Goal: Information Seeking & Learning: Learn about a topic

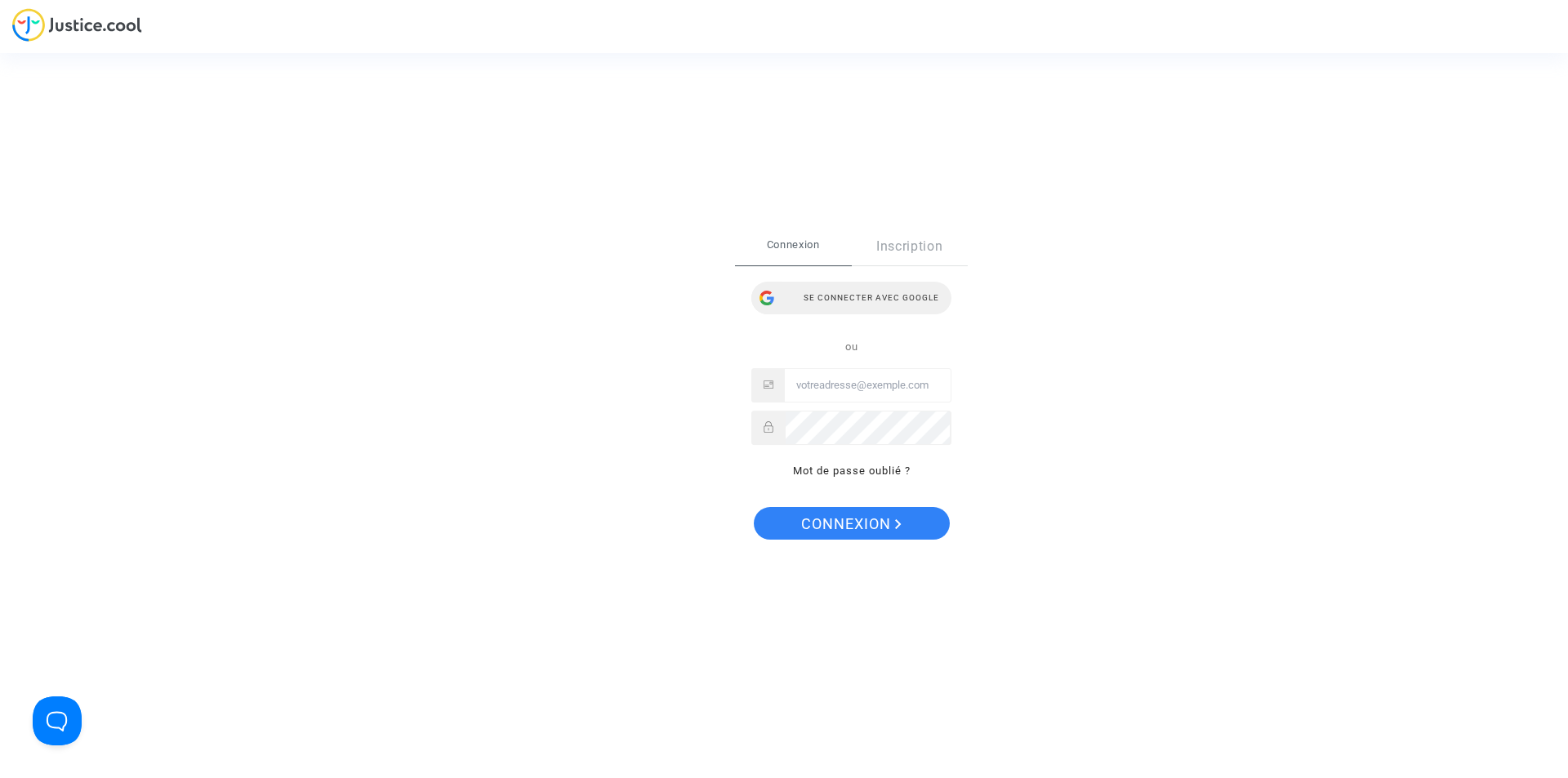
click at [842, 302] on div "Se connecter avec Google" at bounding box center [851, 298] width 200 height 33
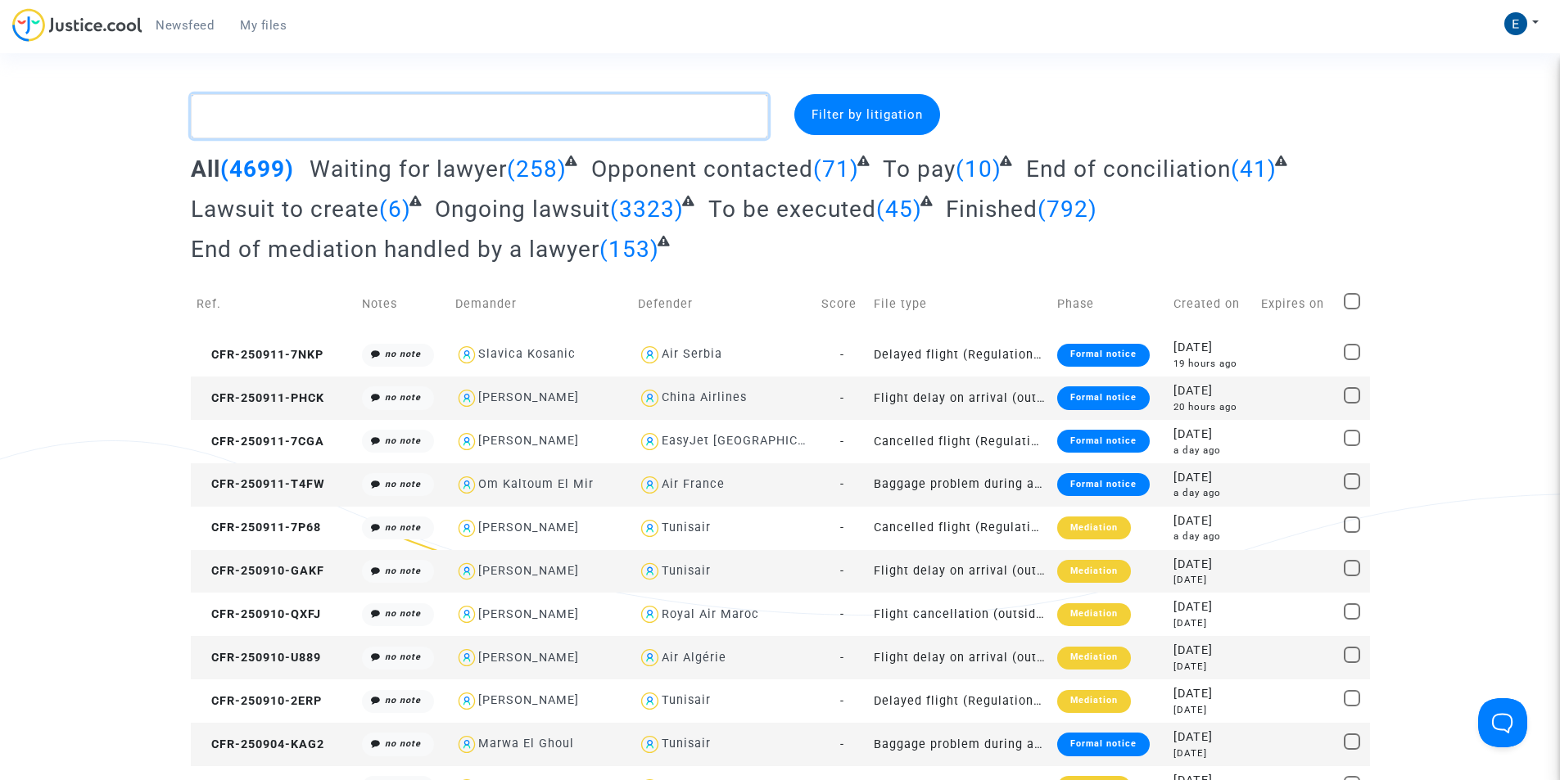
click at [320, 114] on textarea at bounding box center [479, 116] width 577 height 44
paste textarea "[MEDICAL_DATA]"
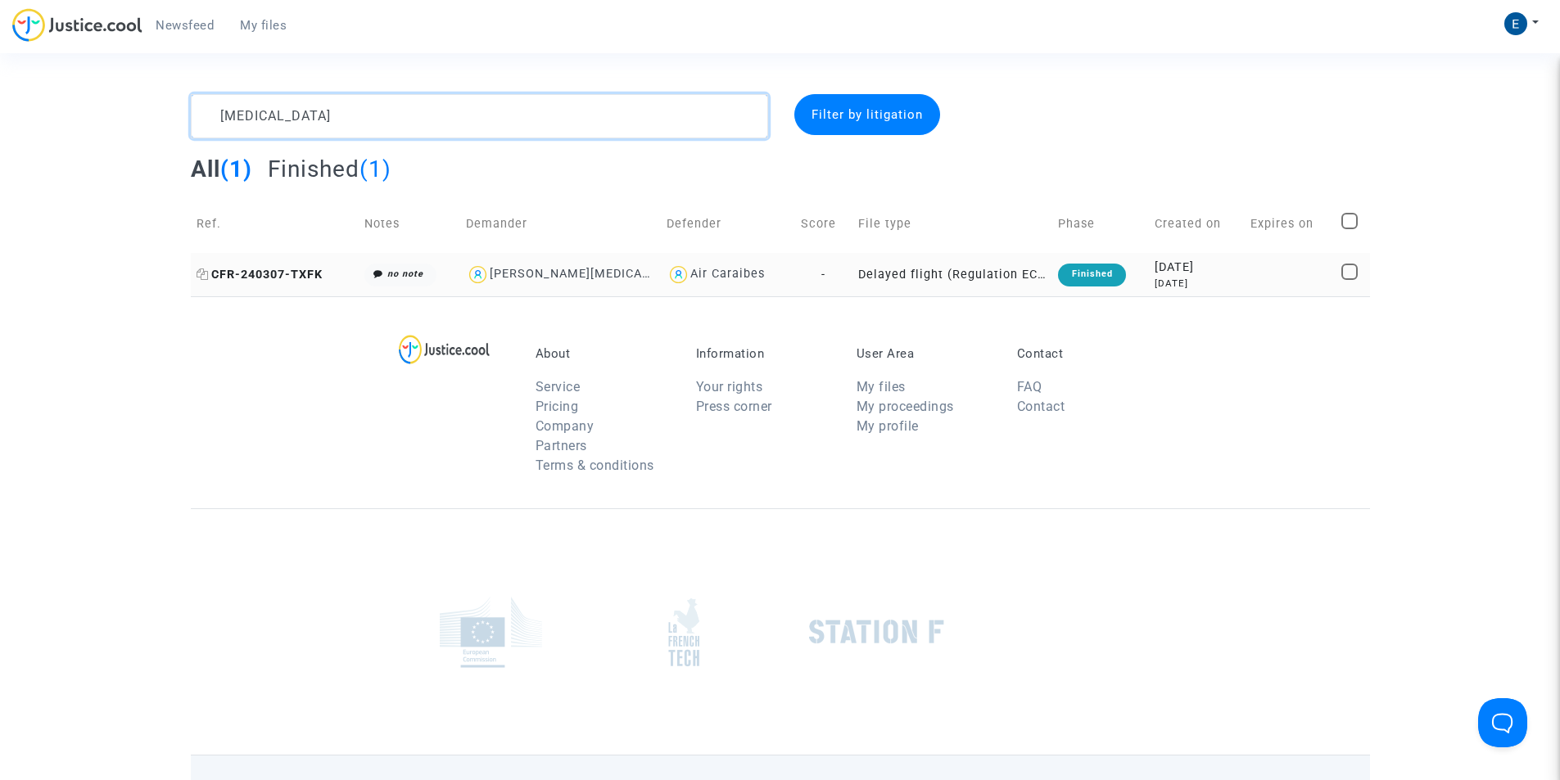
type textarea "[MEDICAL_DATA]"
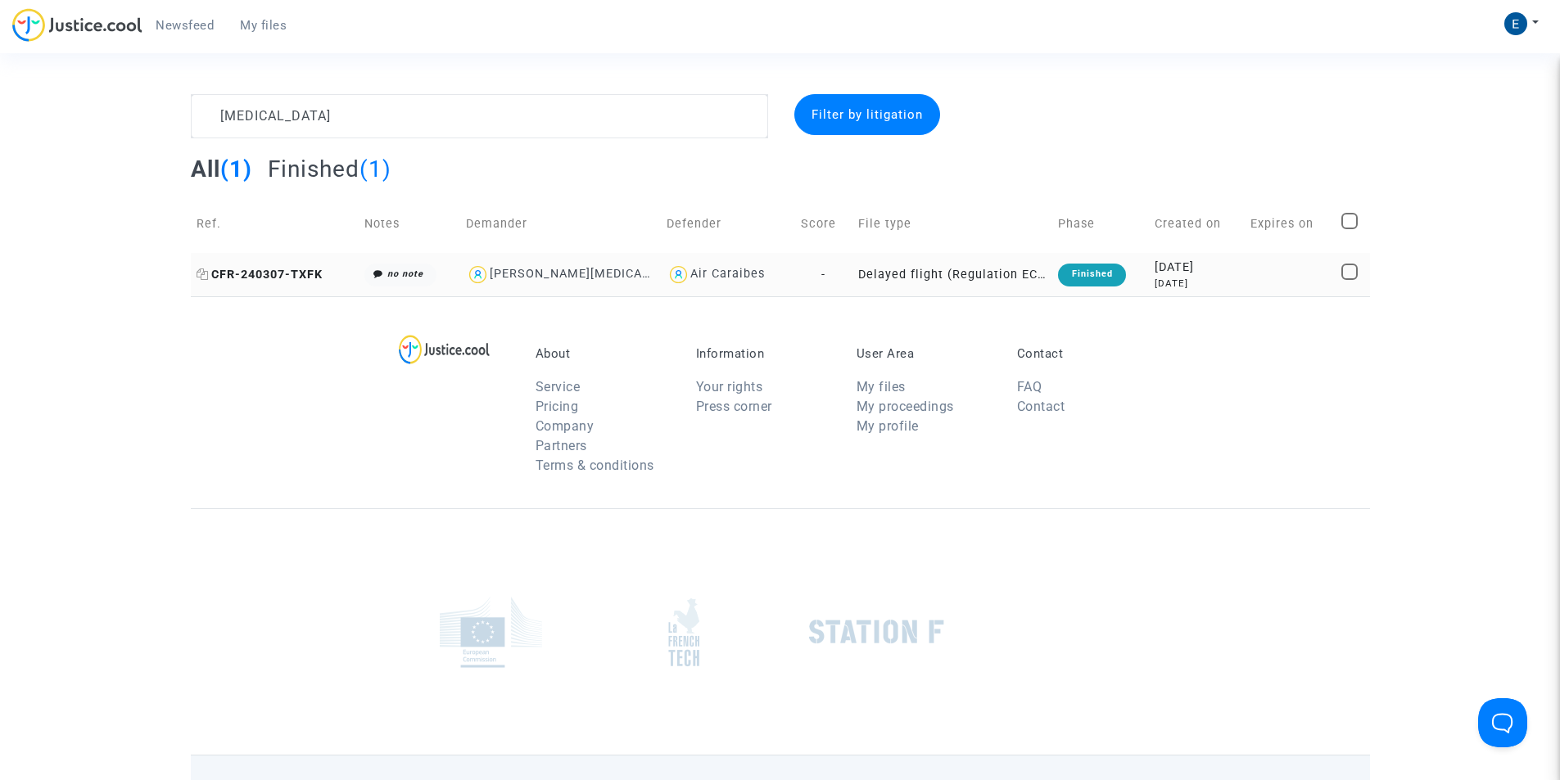
click at [308, 270] on span "CFR-240307-TXFK" at bounding box center [260, 275] width 126 height 14
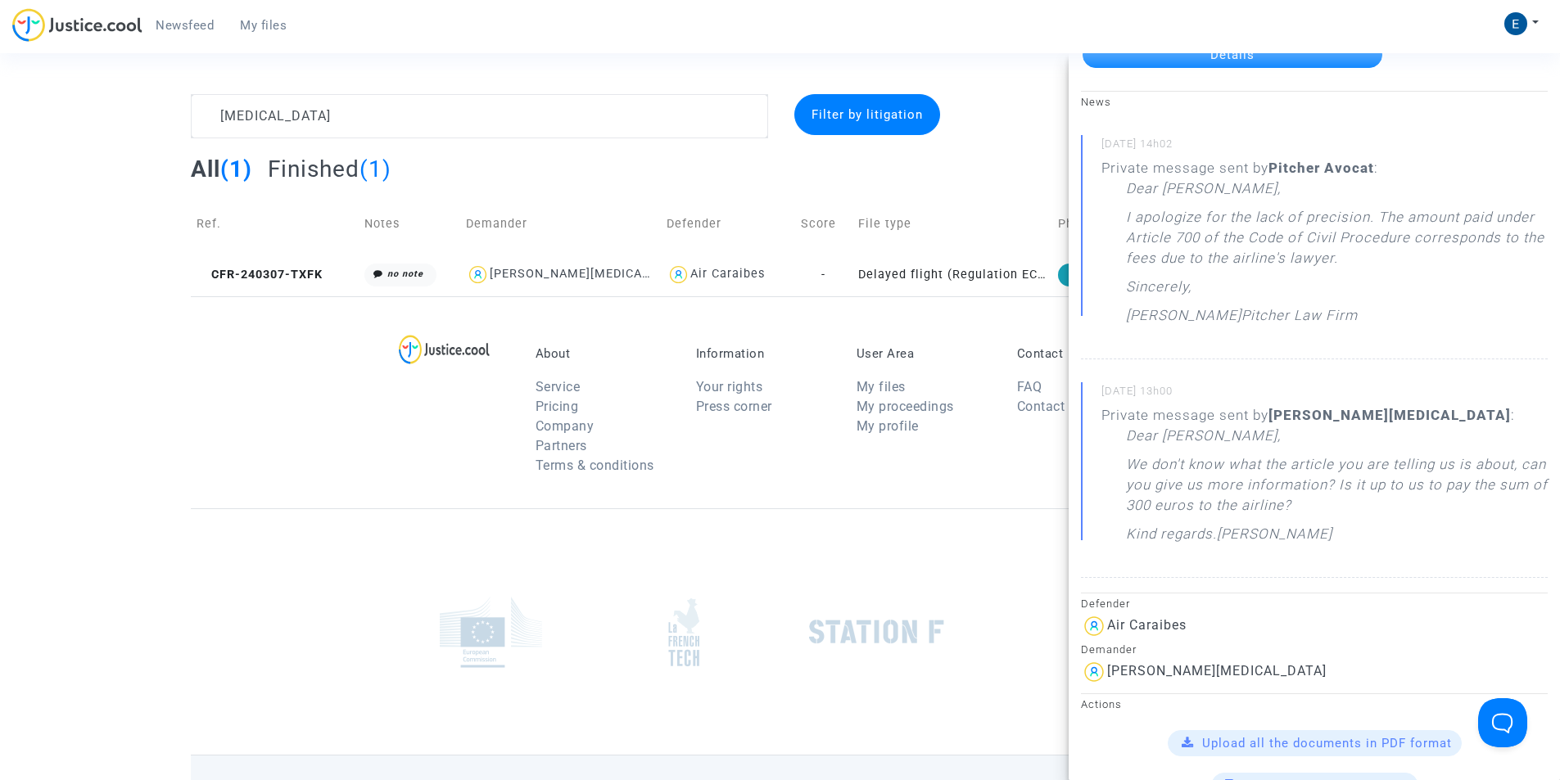
scroll to position [82, 0]
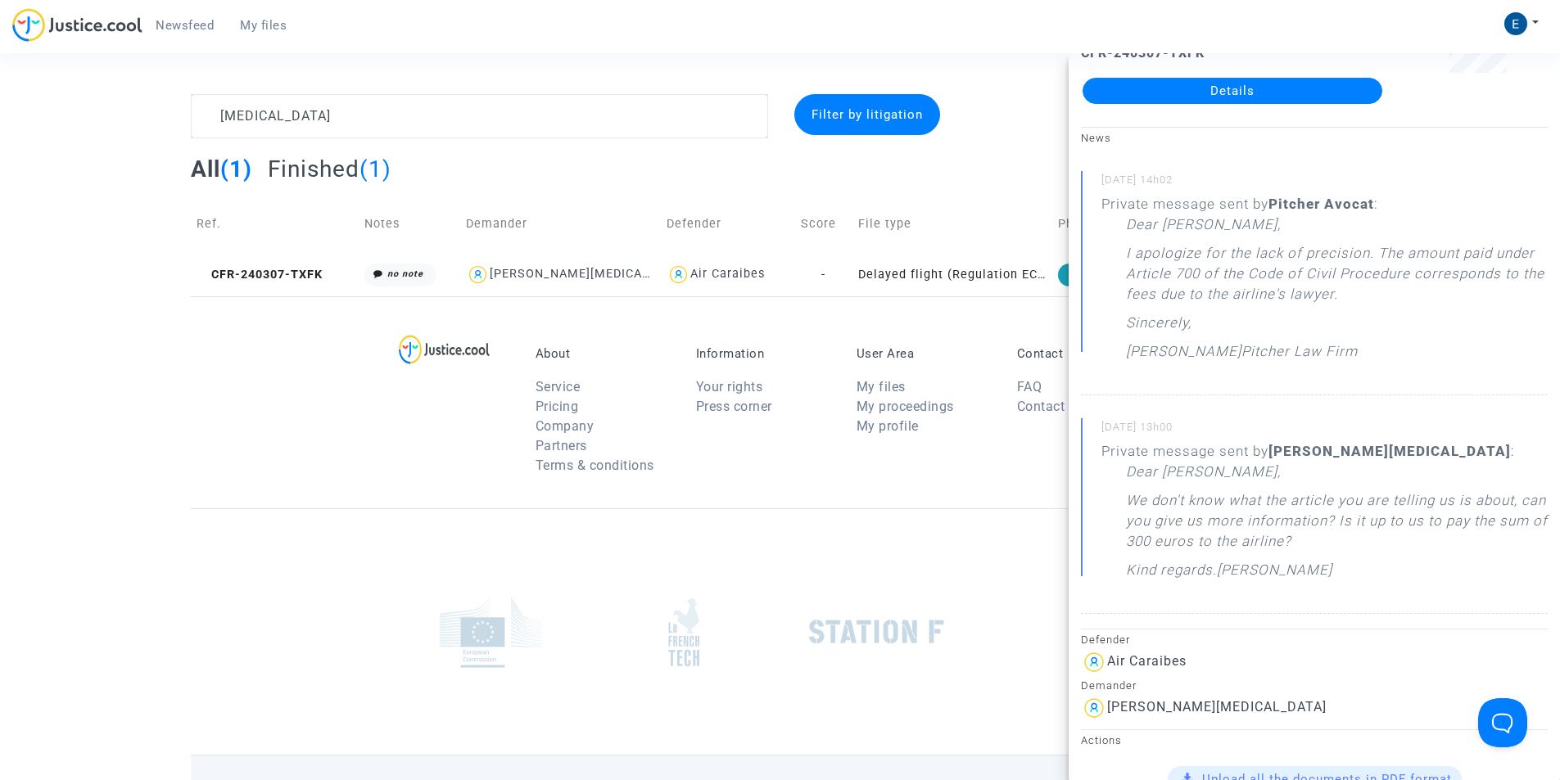
click at [1228, 92] on link "Details" at bounding box center [1233, 91] width 300 height 26
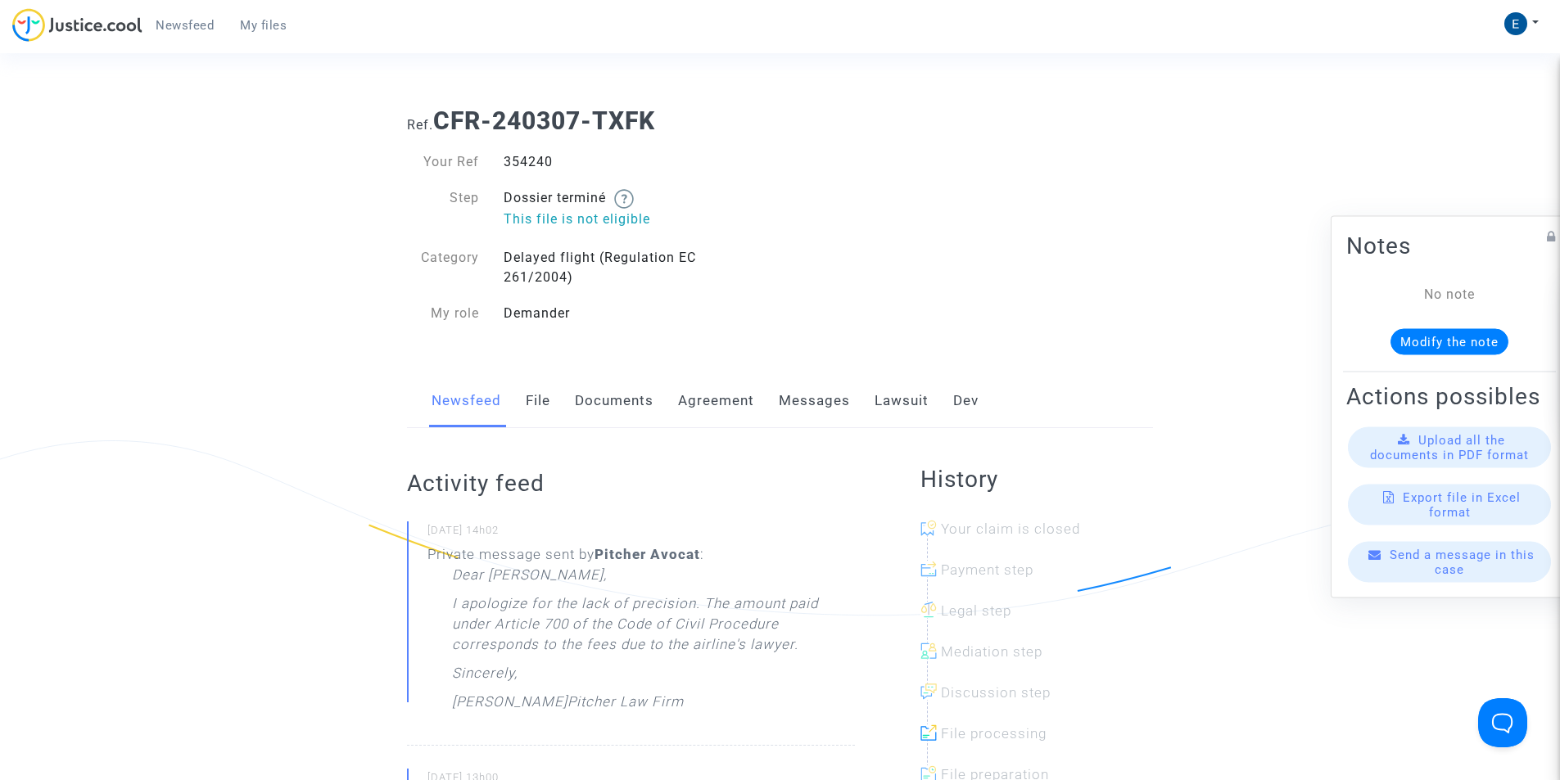
click at [848, 405] on link "Messages" at bounding box center [814, 401] width 71 height 54
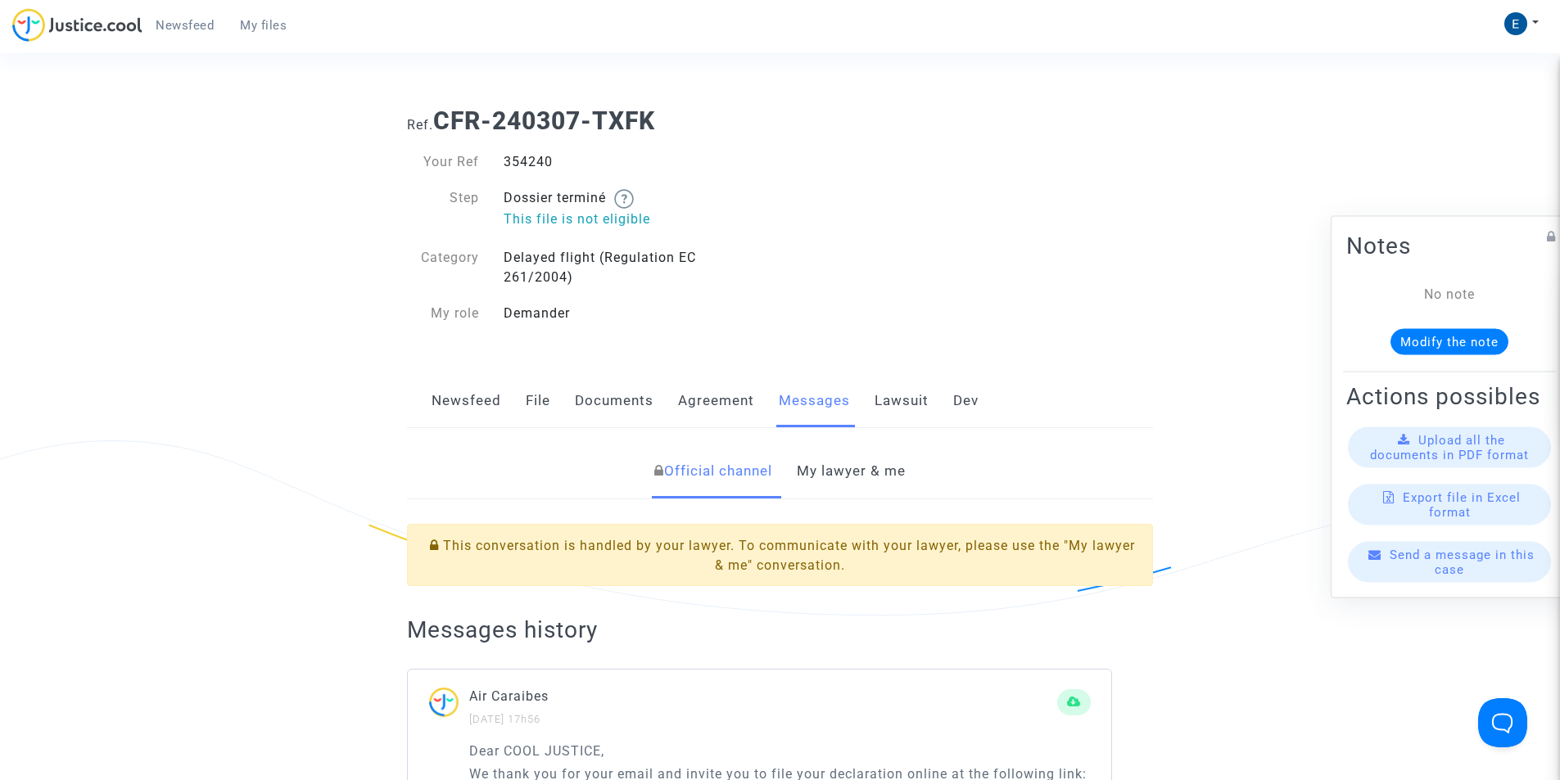
click at [825, 470] on link "My lawyer & me" at bounding box center [851, 472] width 109 height 54
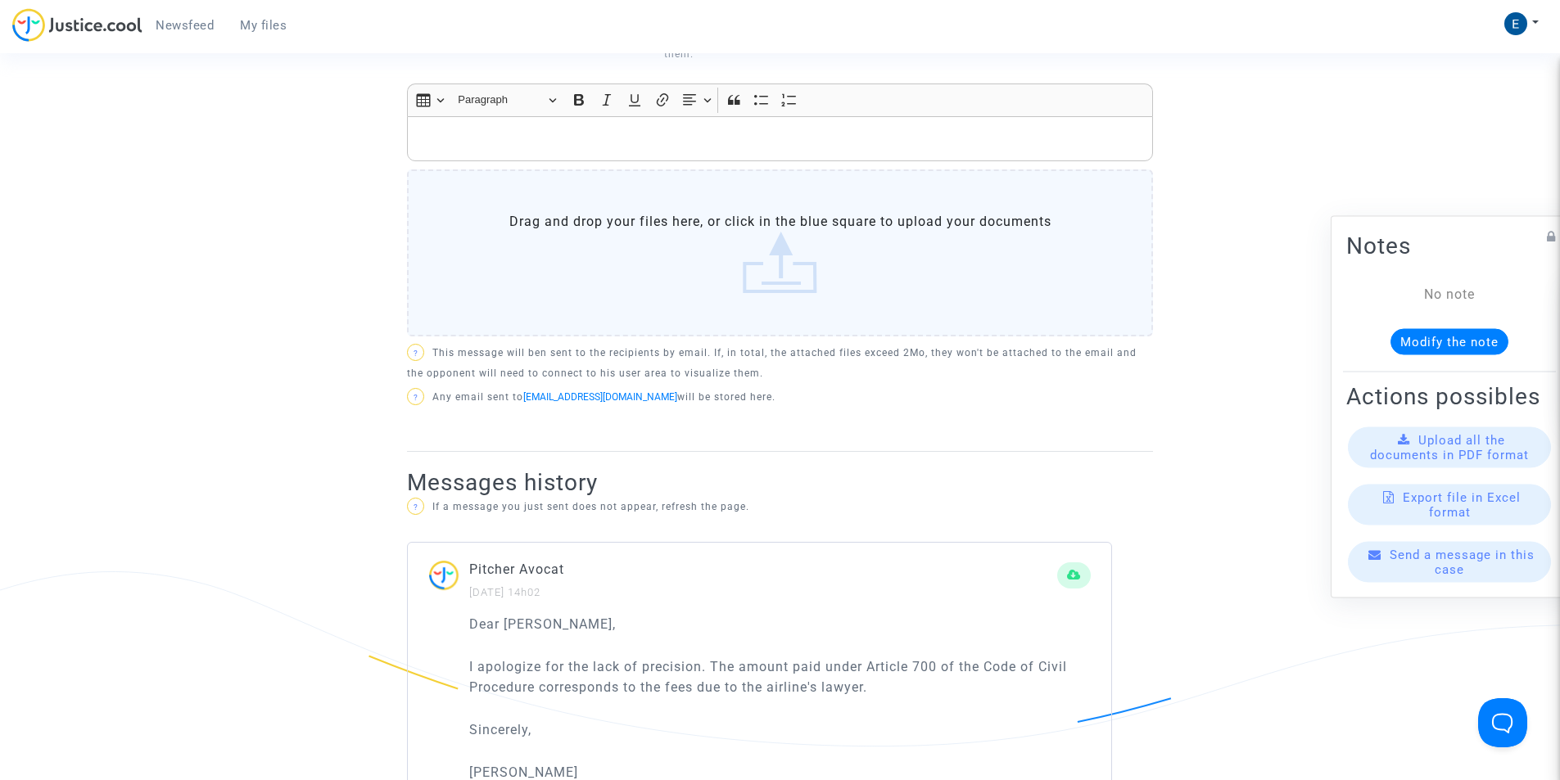
scroll to position [246, 0]
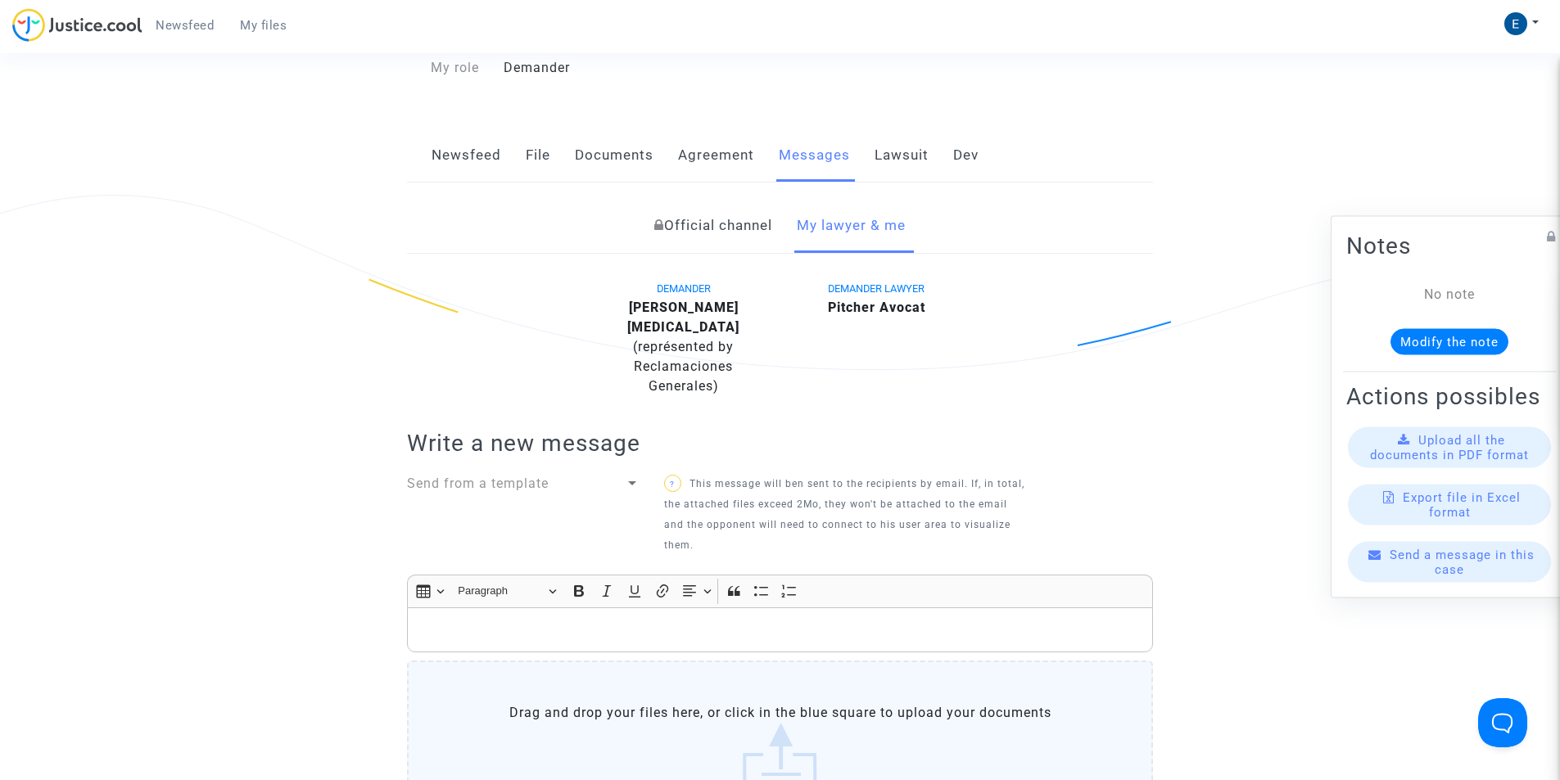
click at [290, 24] on link "My files" at bounding box center [263, 25] width 73 height 25
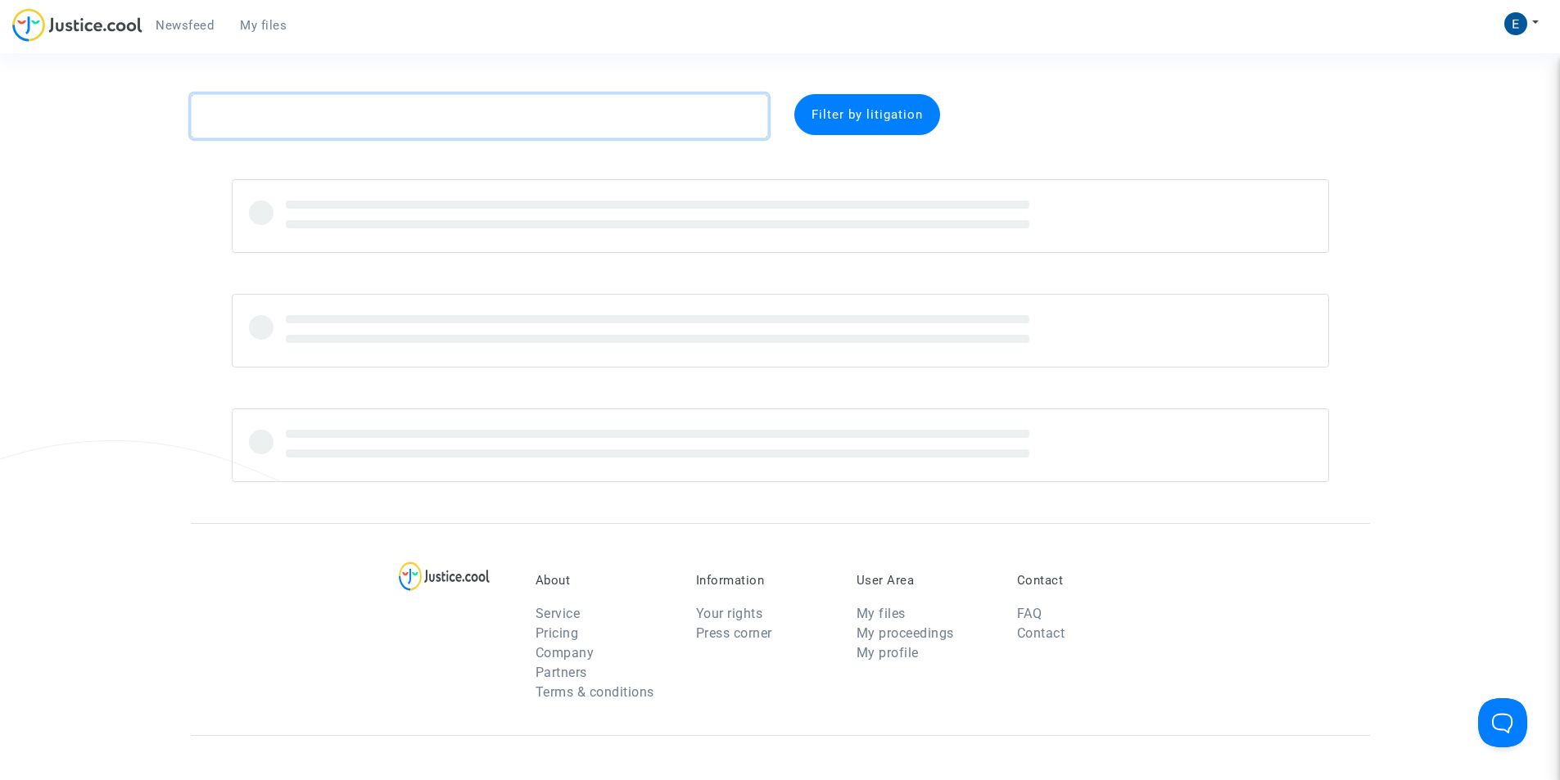
click at [418, 124] on textarea at bounding box center [479, 116] width 577 height 44
paste textarea "Louvion"
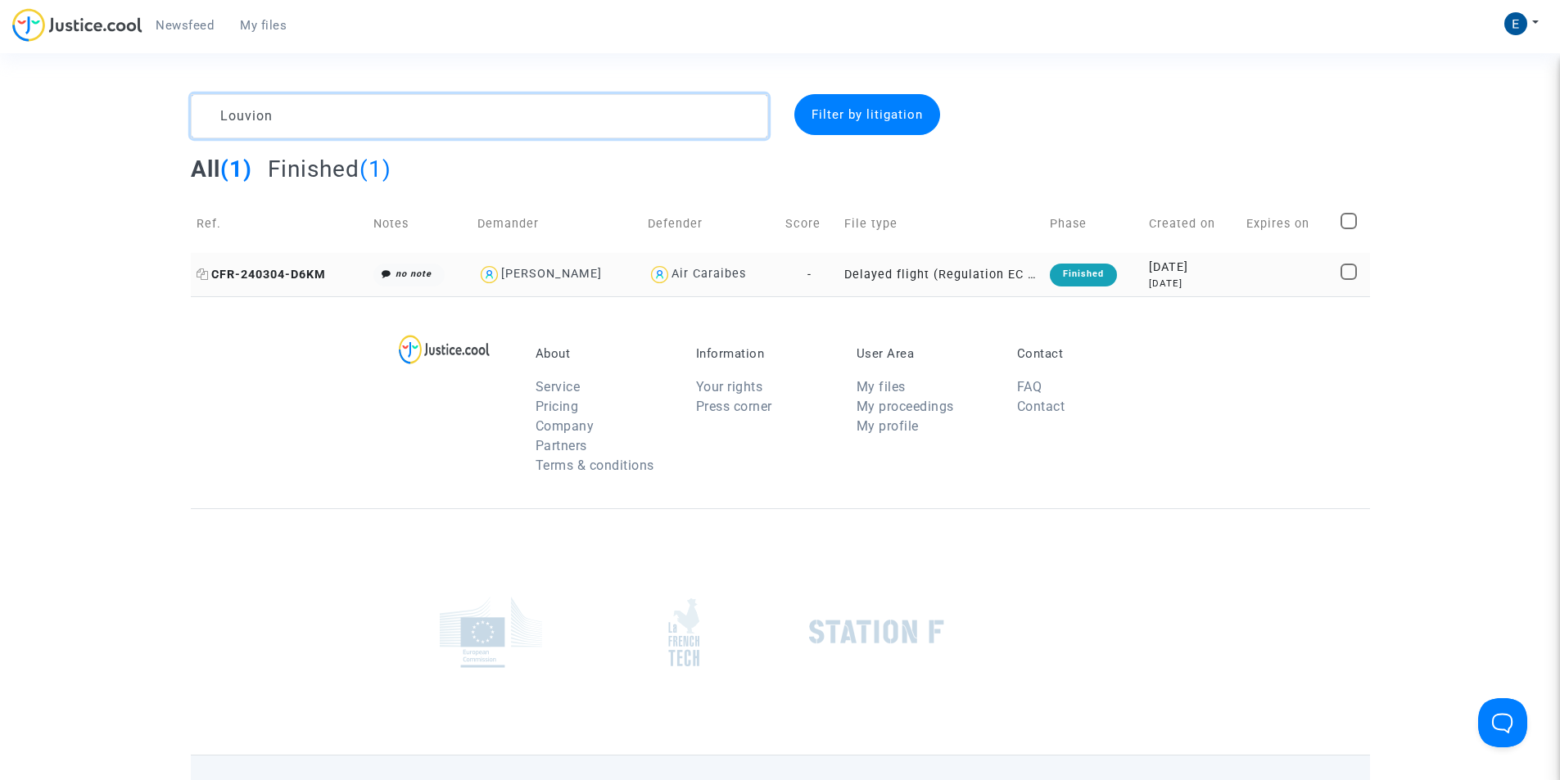
type textarea "Louvion"
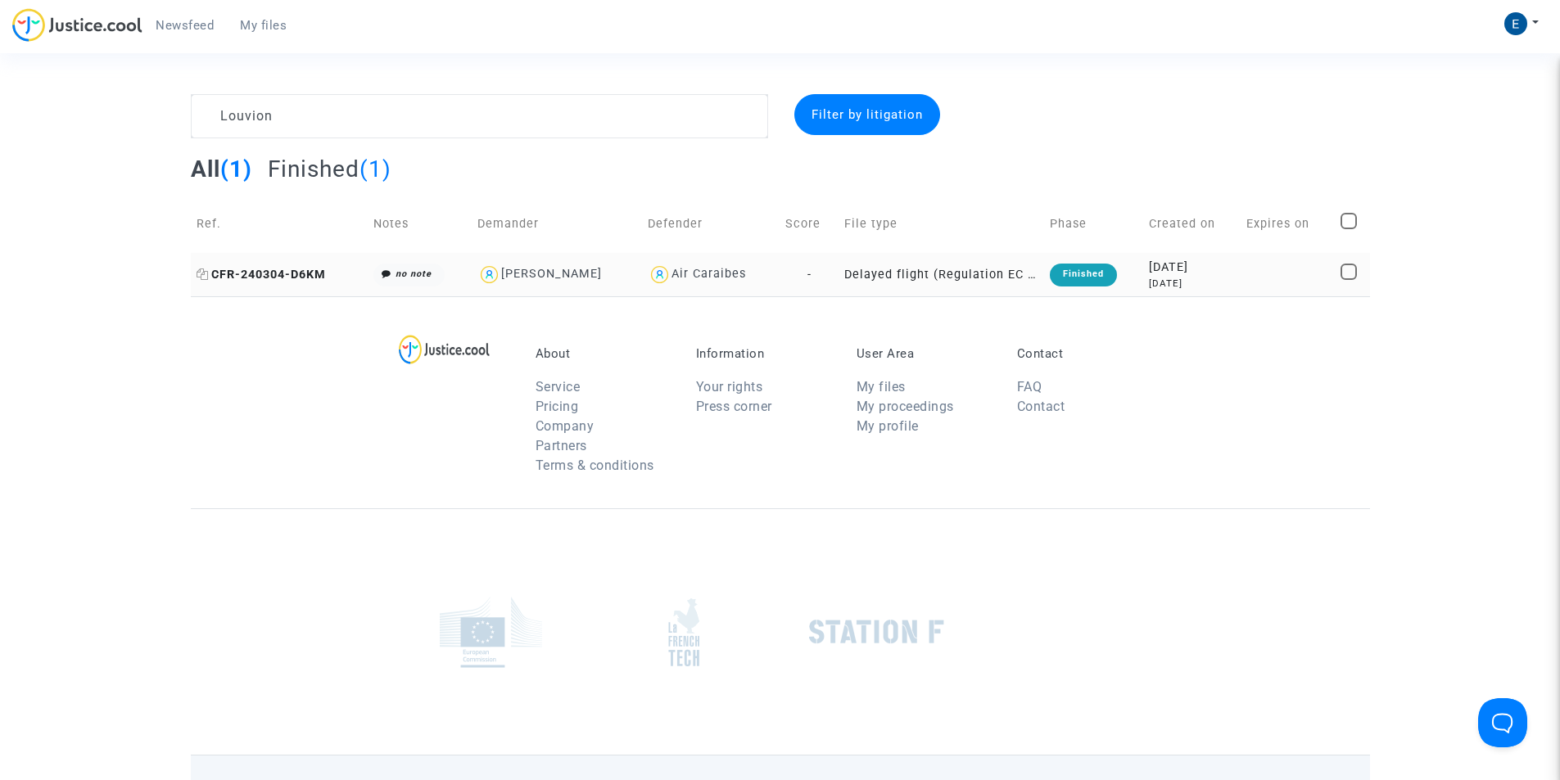
click at [289, 276] on span "CFR-240304-D6KM" at bounding box center [261, 275] width 129 height 14
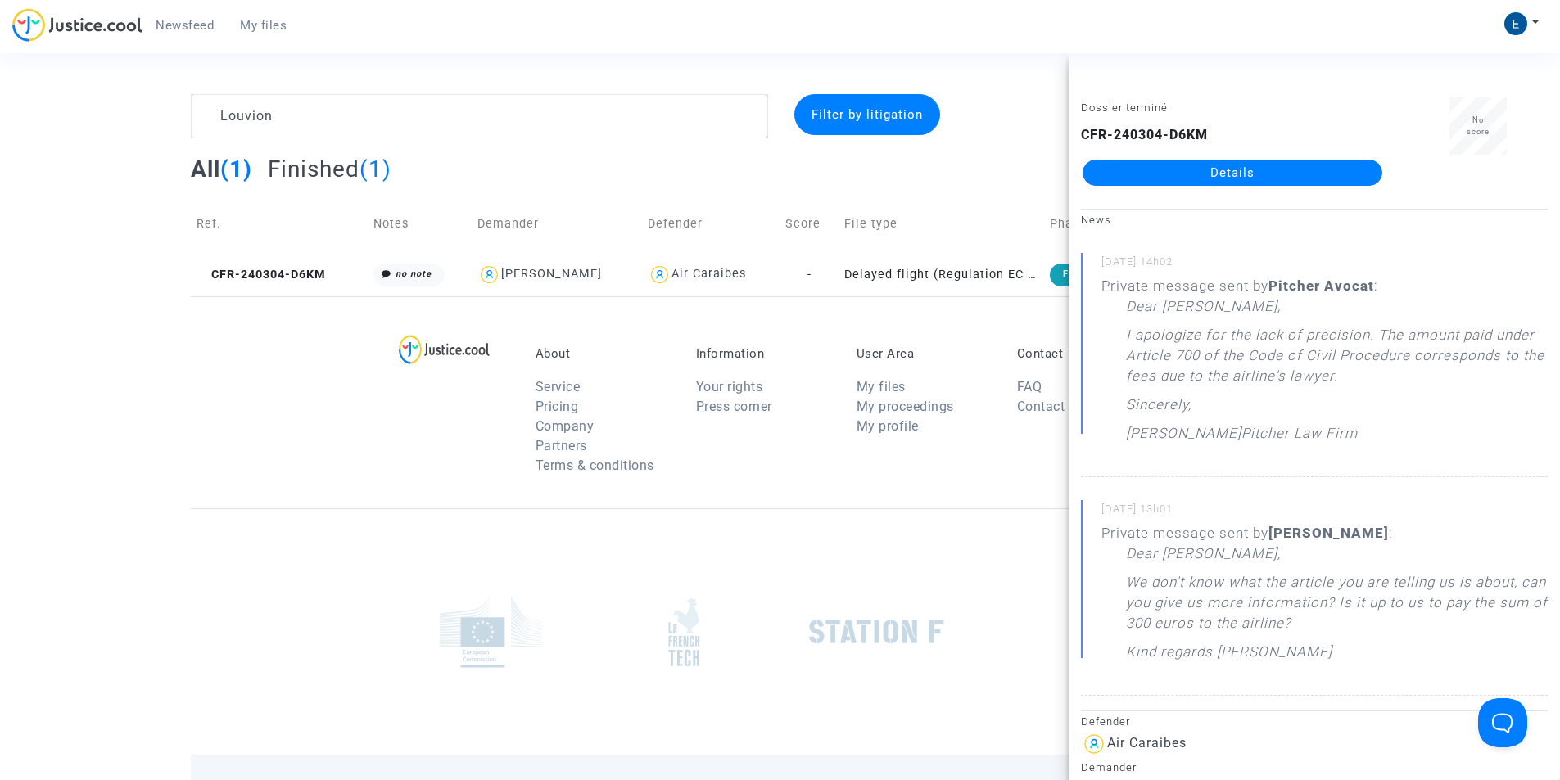
click at [1232, 177] on link "Details" at bounding box center [1233, 173] width 300 height 26
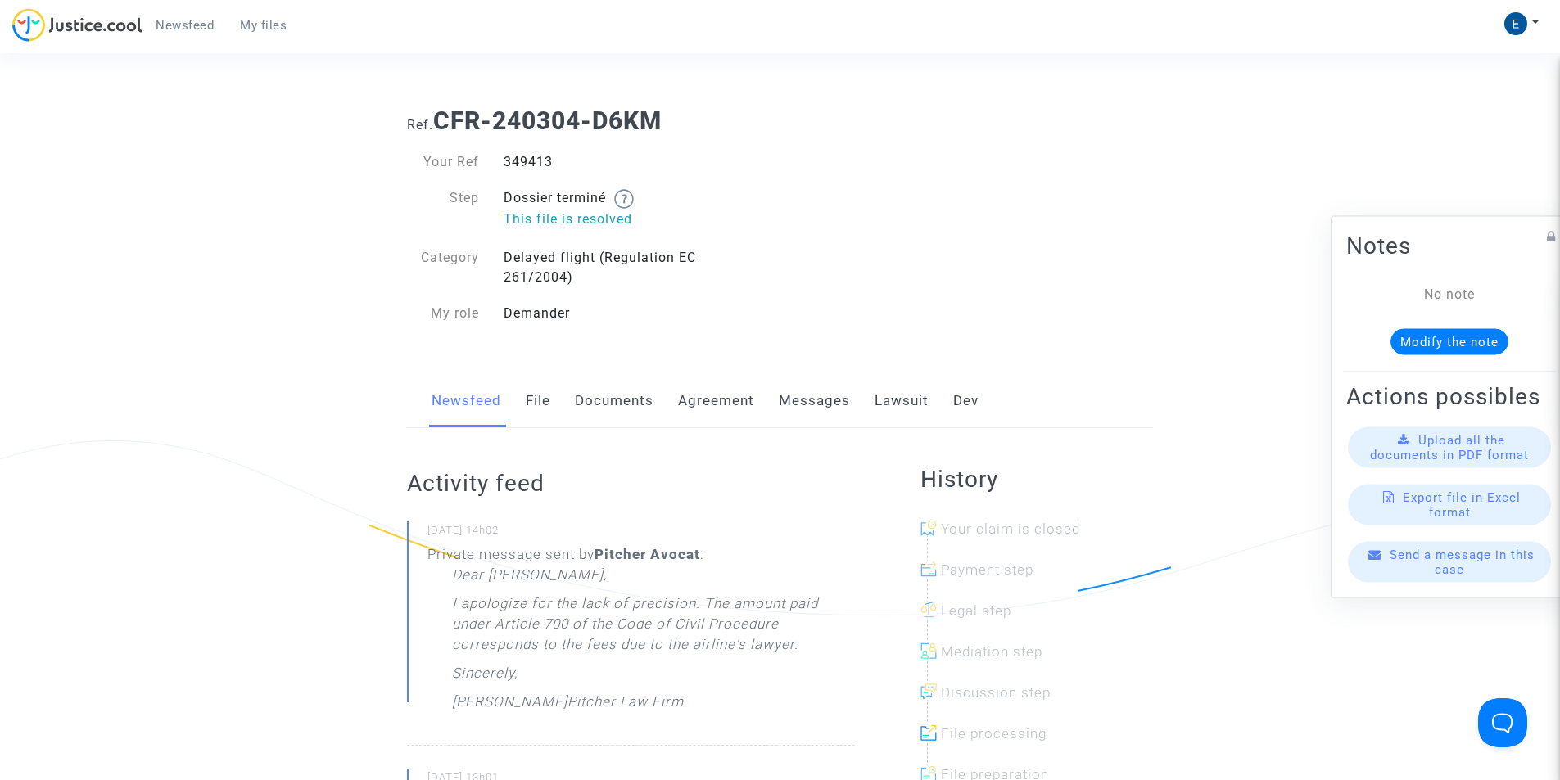
click at [893, 393] on link "Lawsuit" at bounding box center [902, 401] width 54 height 54
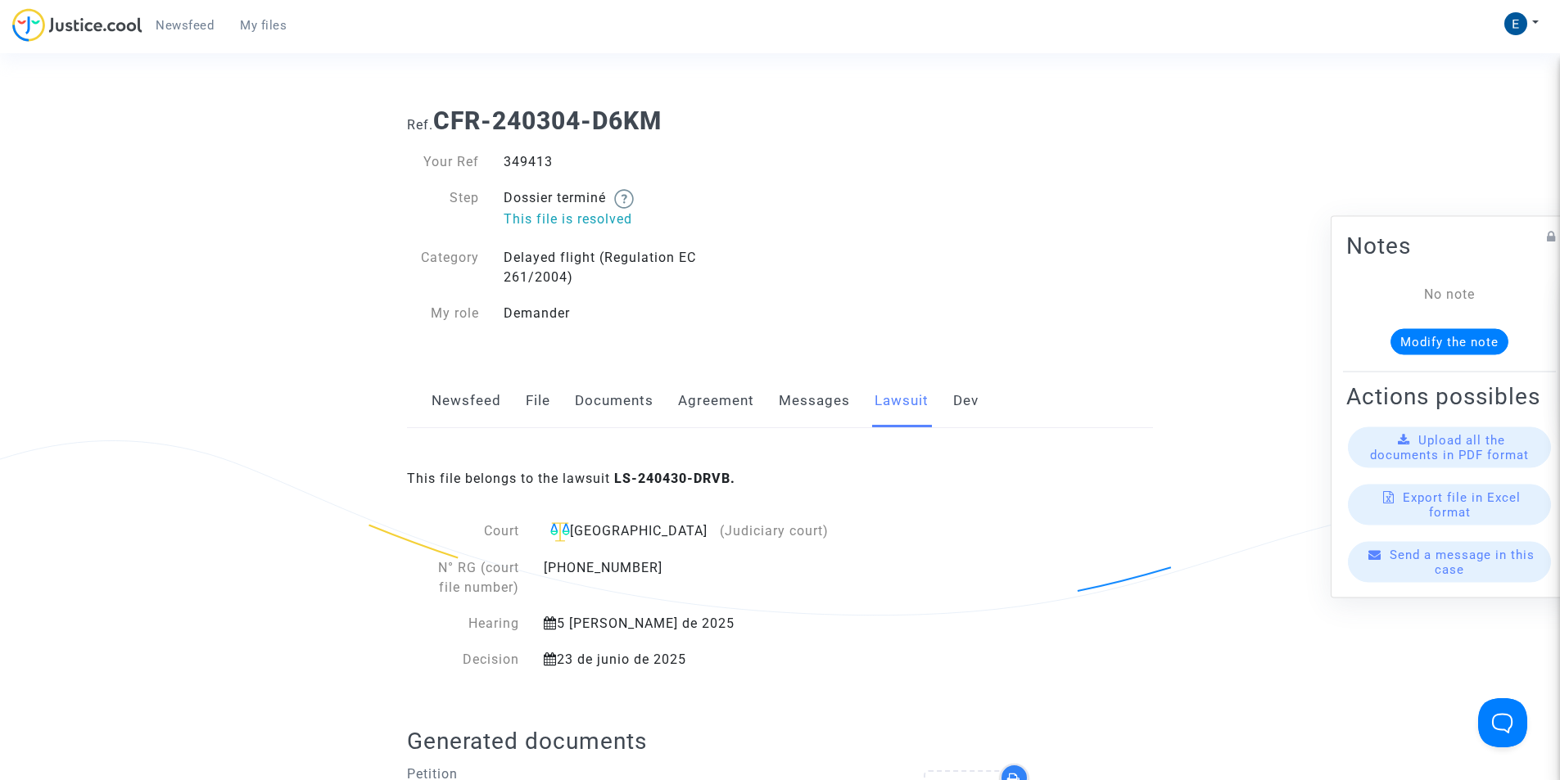
click at [822, 375] on link "Messages" at bounding box center [814, 401] width 71 height 54
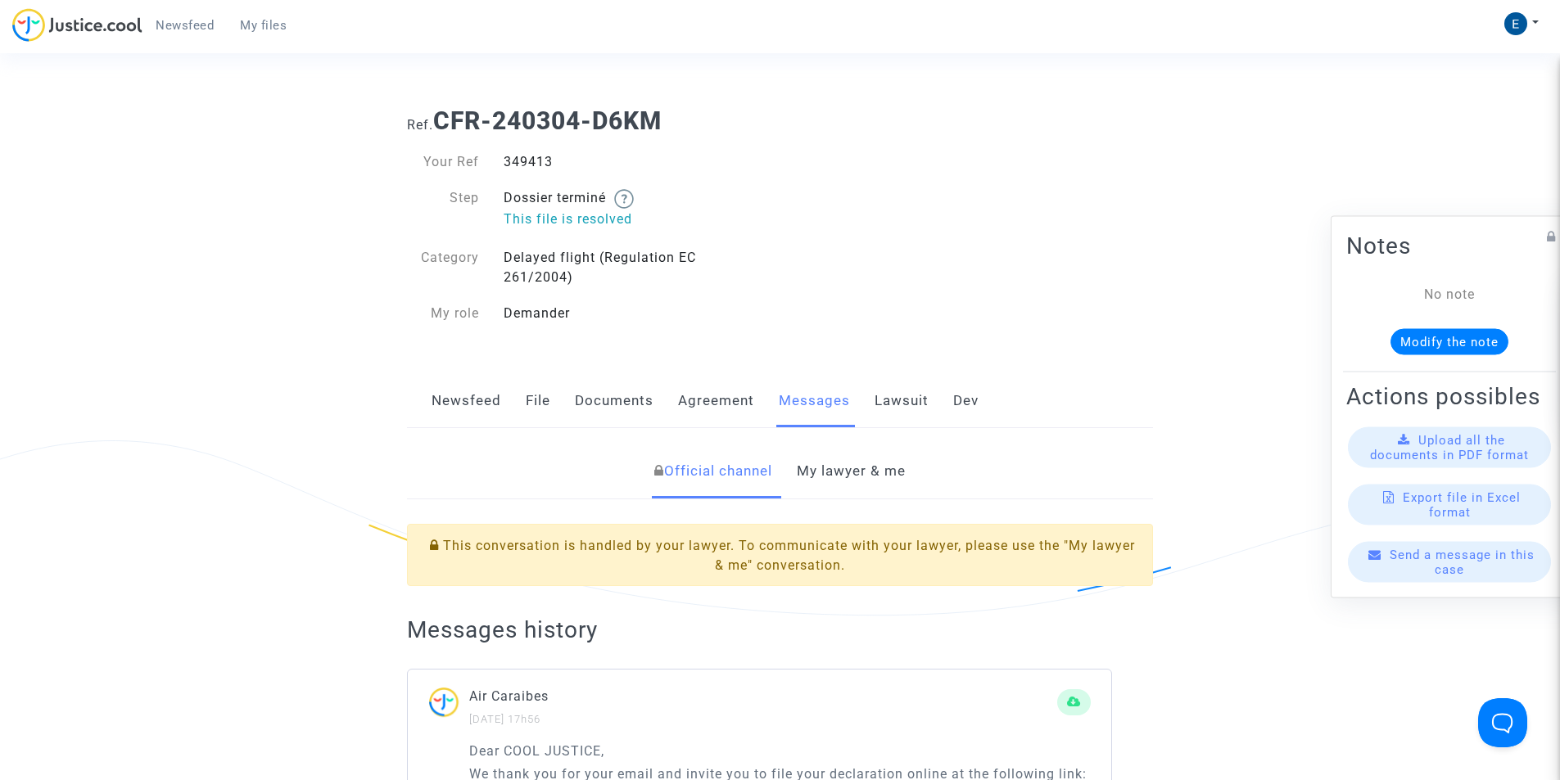
click at [850, 473] on link "My lawyer & me" at bounding box center [851, 472] width 109 height 54
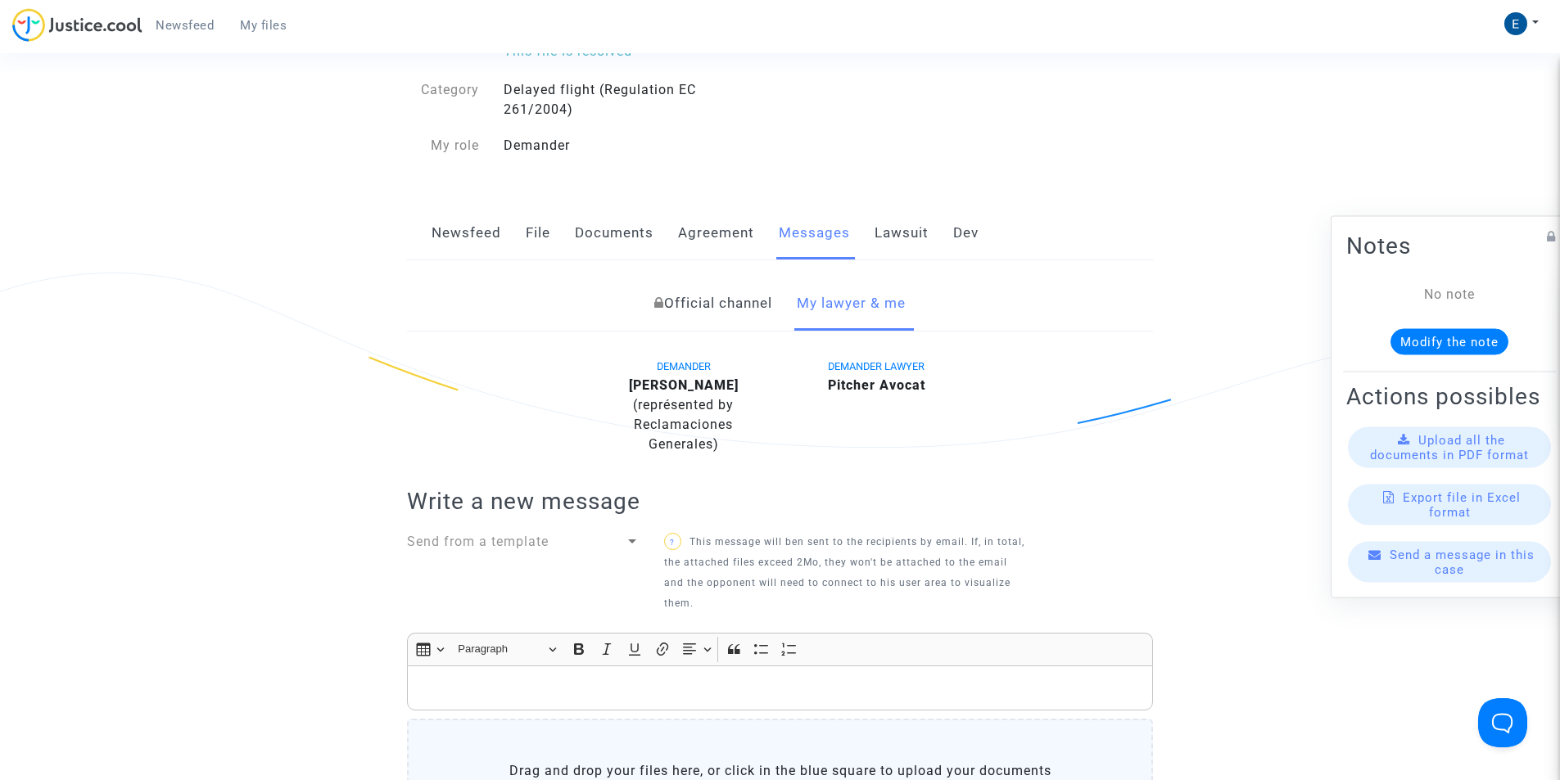
scroll to position [164, 0]
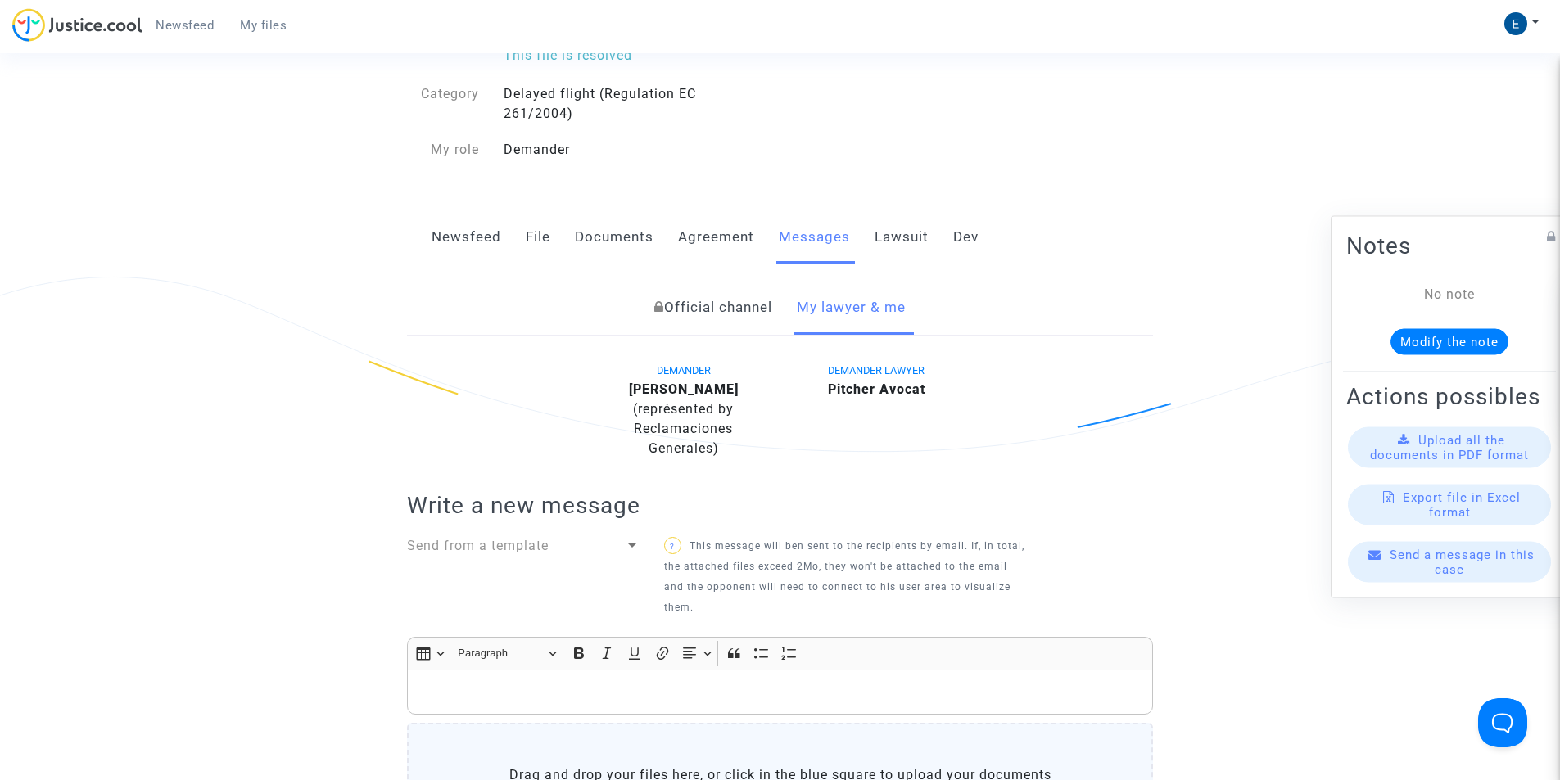
click at [897, 238] on link "Lawsuit" at bounding box center [902, 237] width 54 height 54
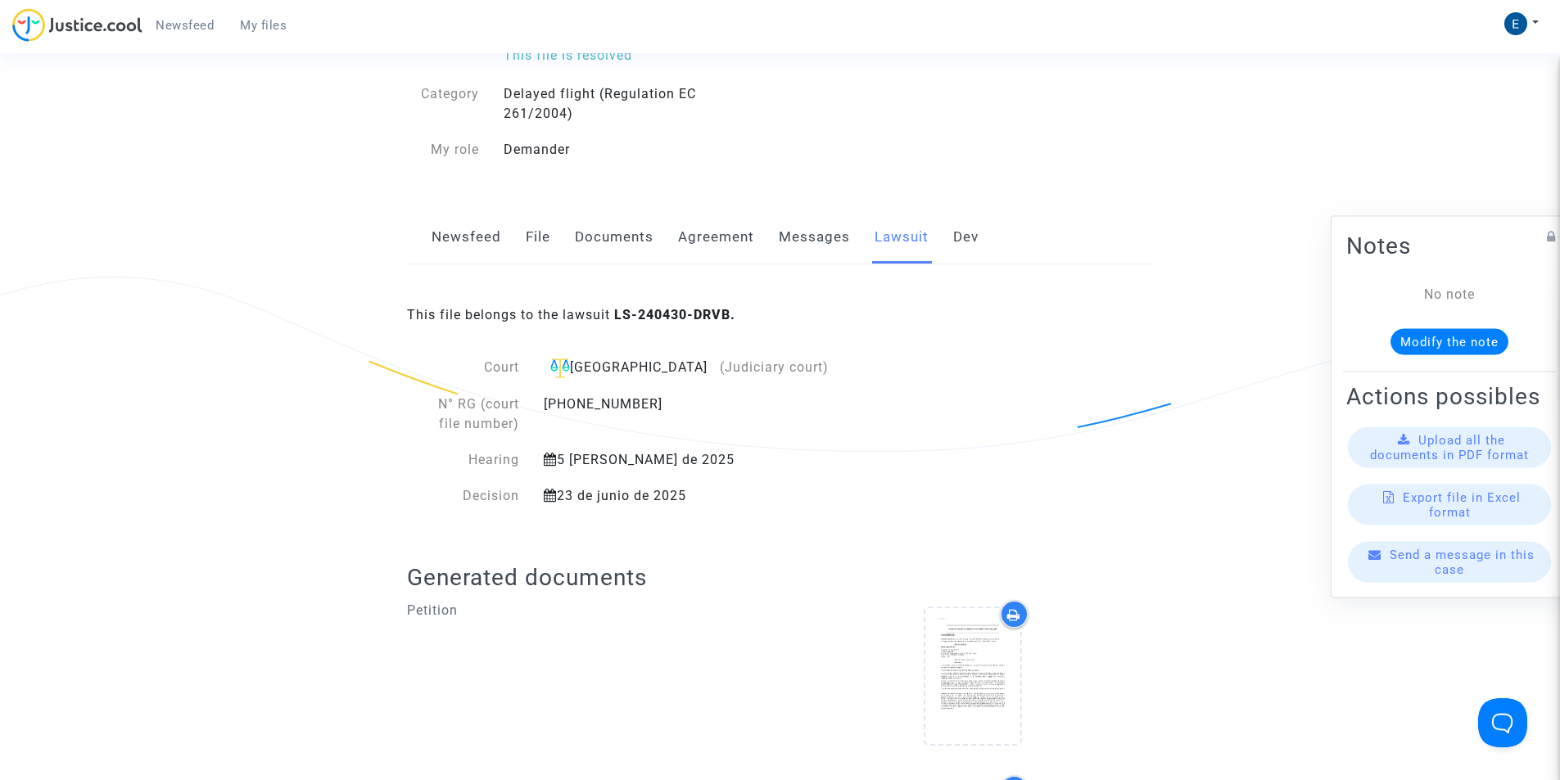
click at [258, 30] on span "My files" at bounding box center [263, 25] width 47 height 15
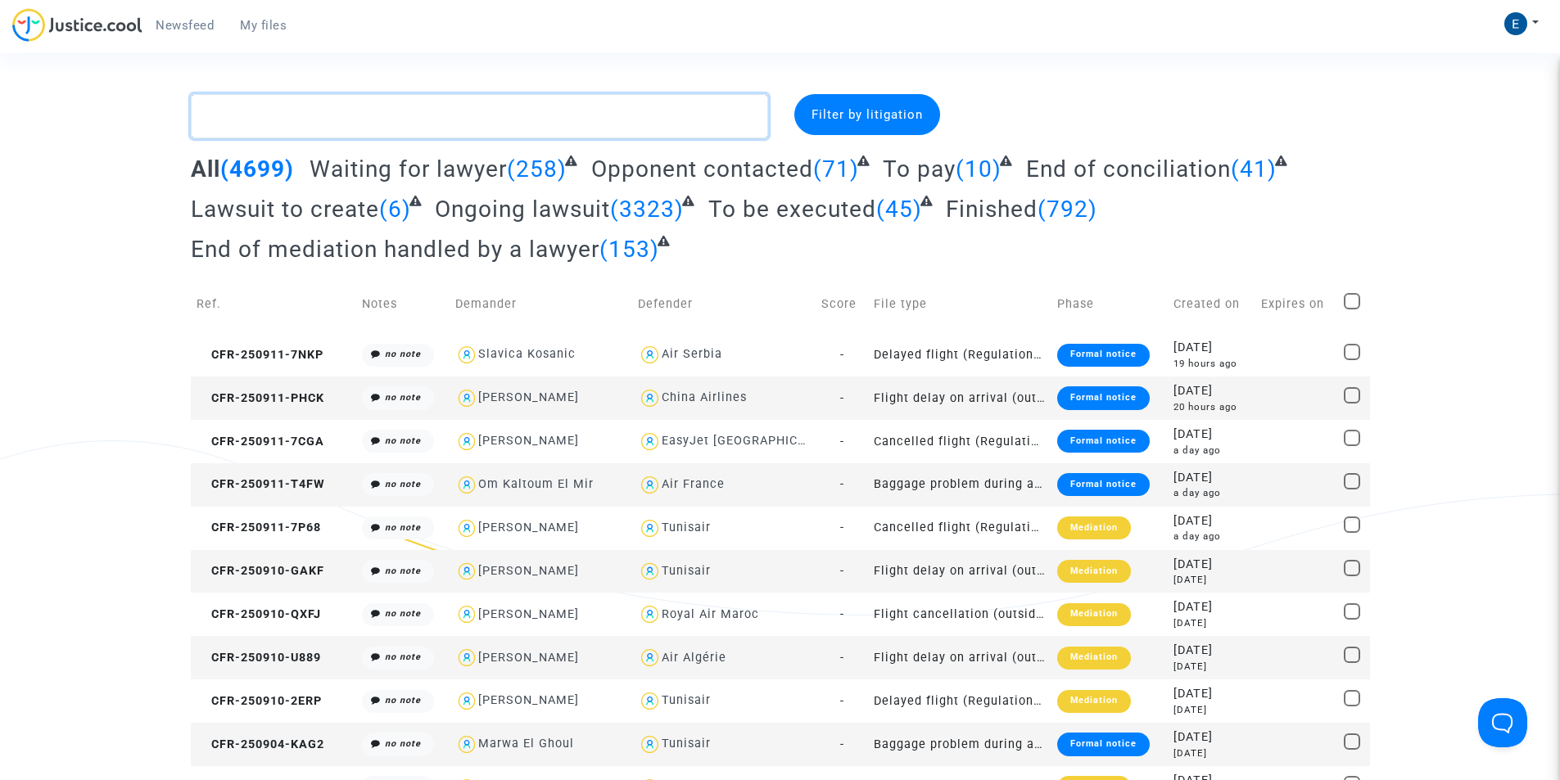
click at [545, 107] on textarea at bounding box center [479, 116] width 577 height 44
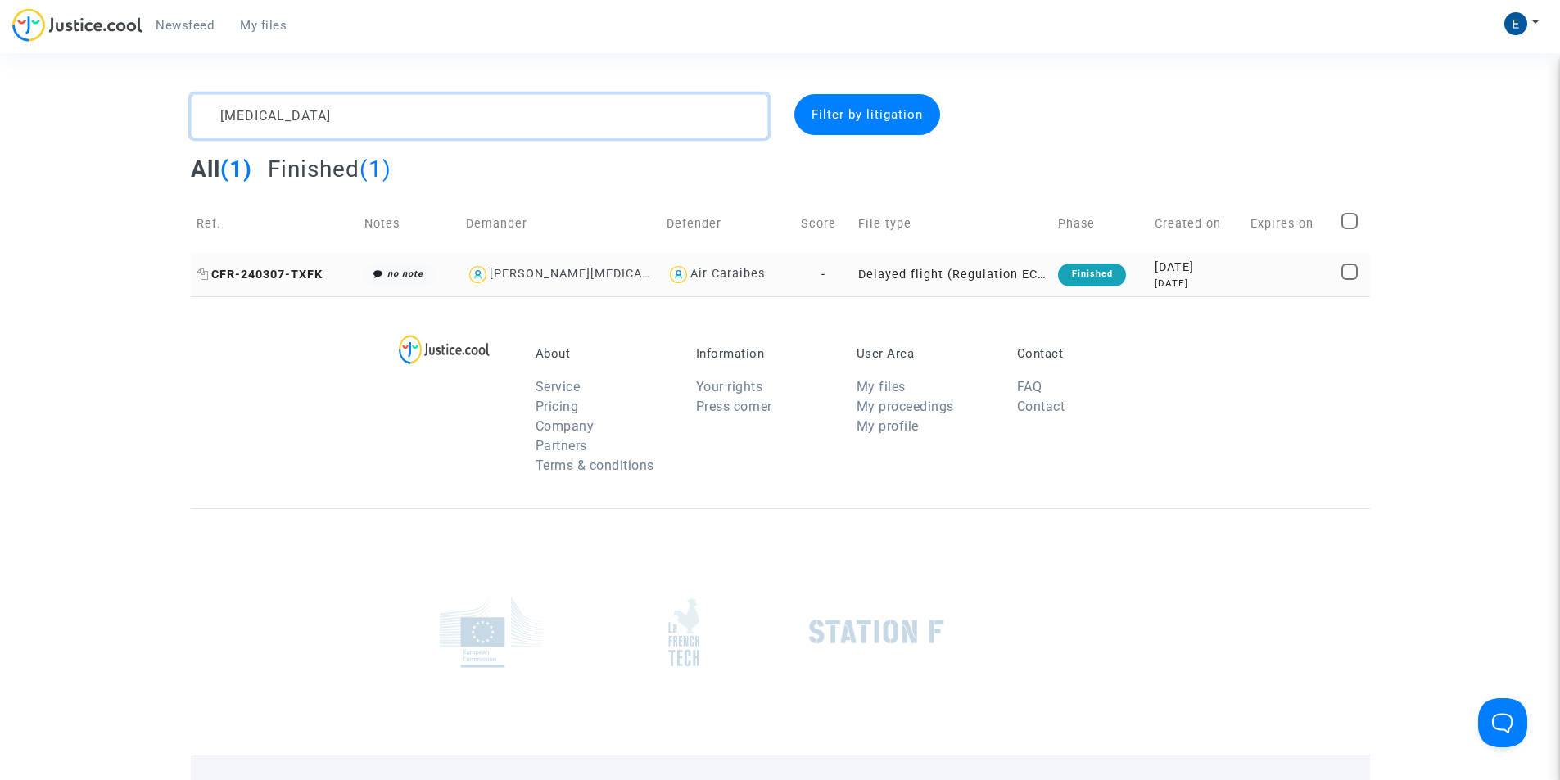
type textarea "gastrin"
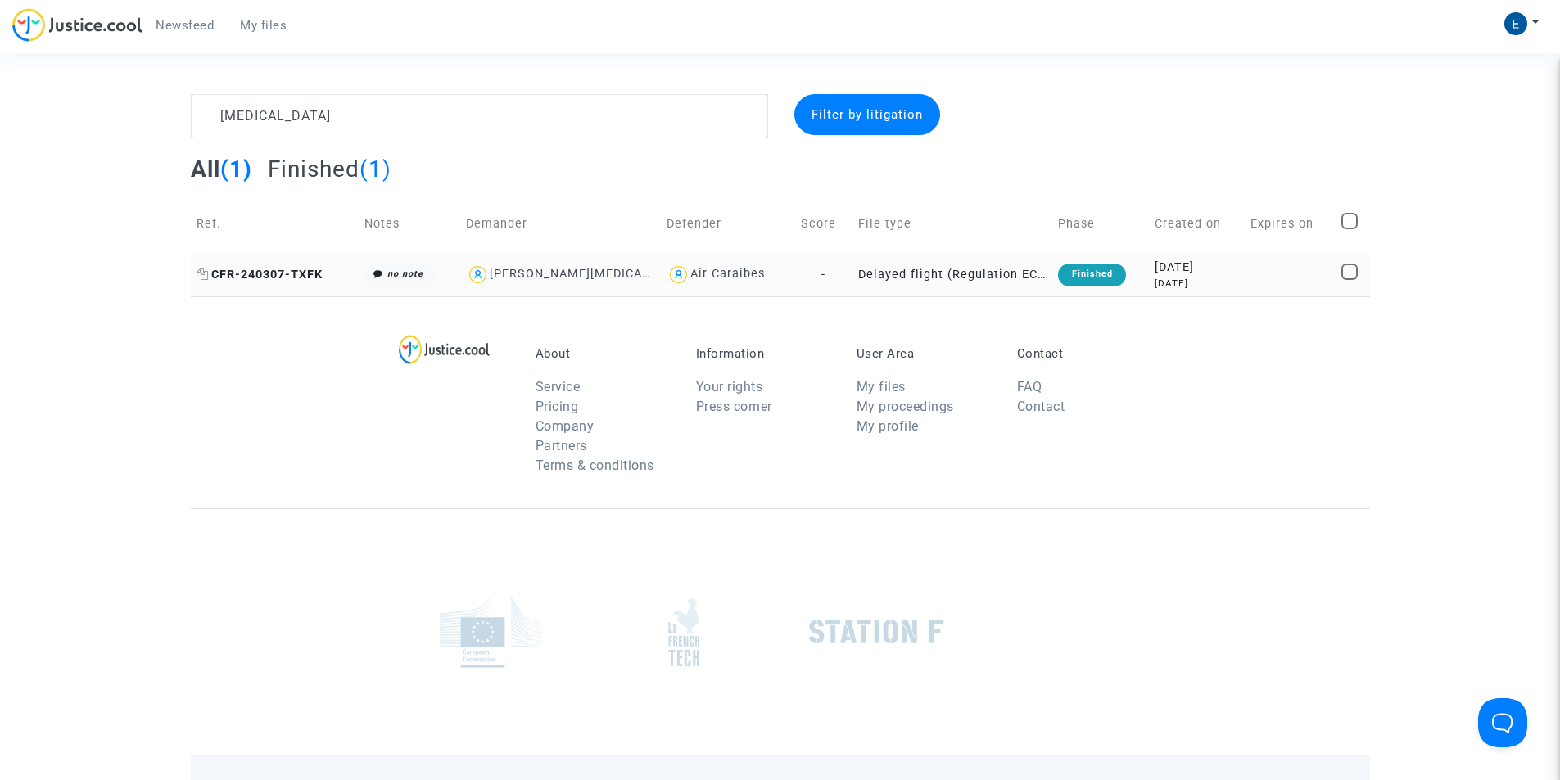
click at [306, 278] on span "CFR-240307-TXFK" at bounding box center [260, 275] width 126 height 14
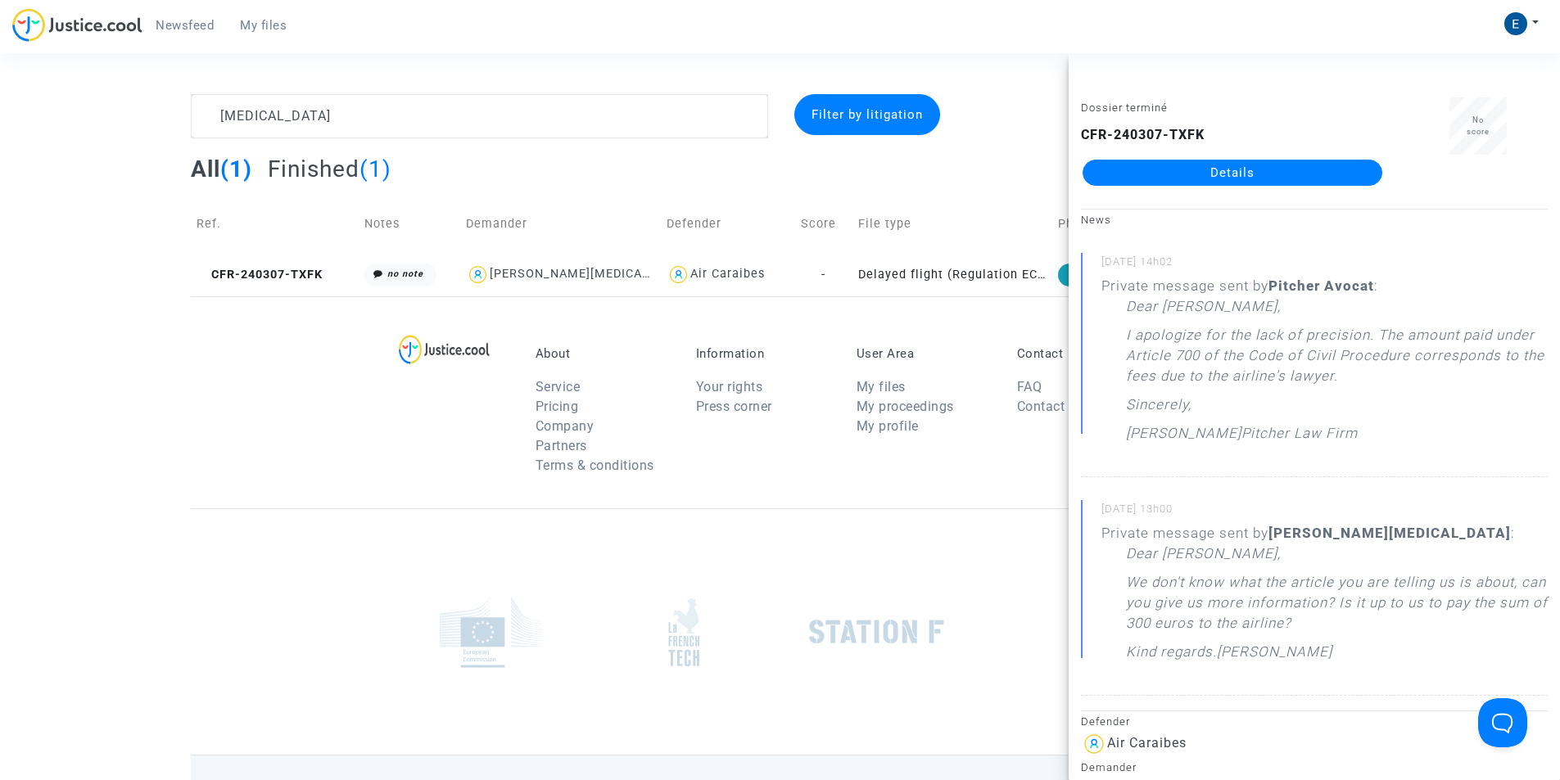
click at [1228, 183] on link "Details" at bounding box center [1233, 173] width 300 height 26
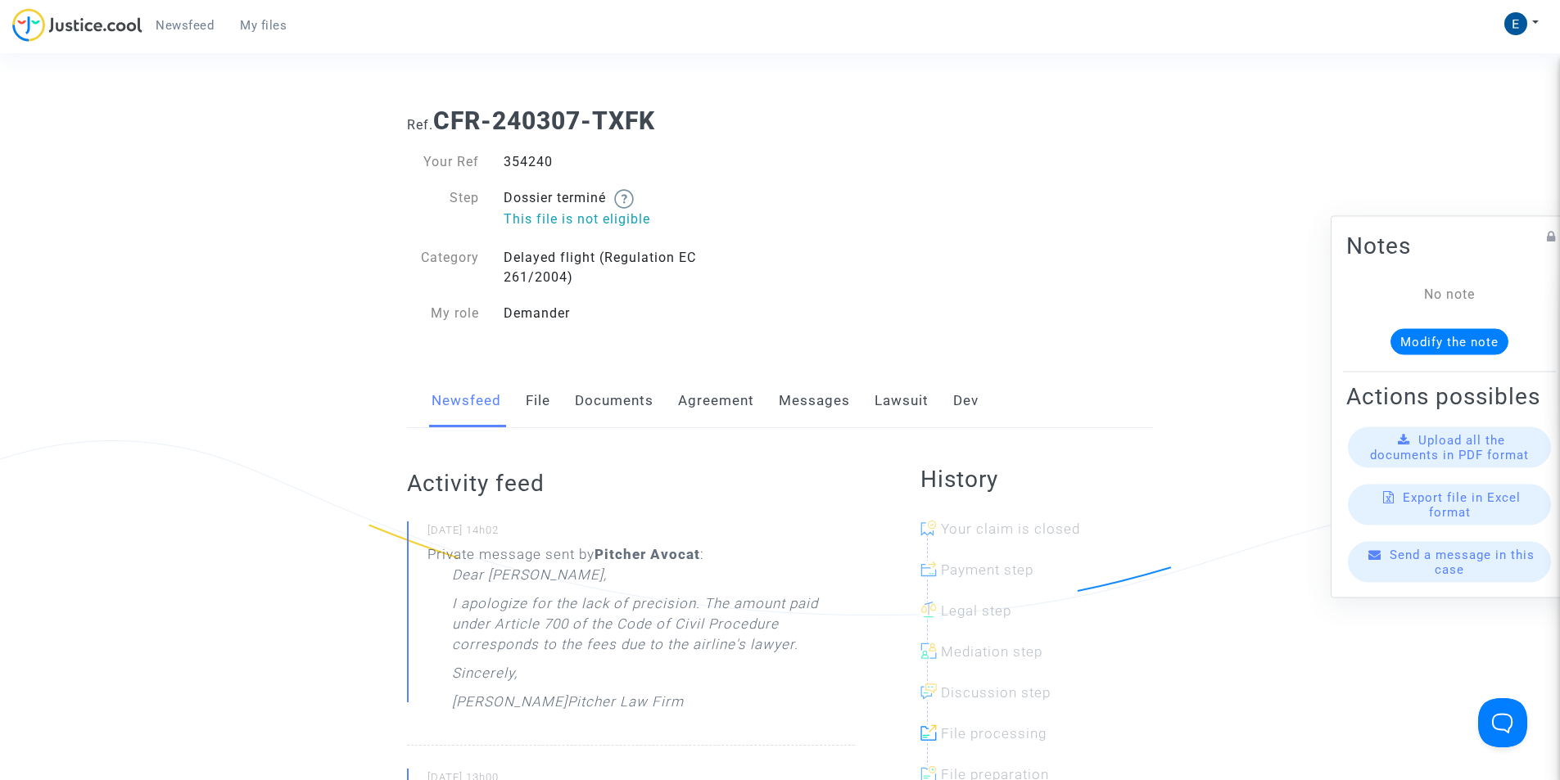
click at [884, 397] on link "Lawsuit" at bounding box center [902, 401] width 54 height 54
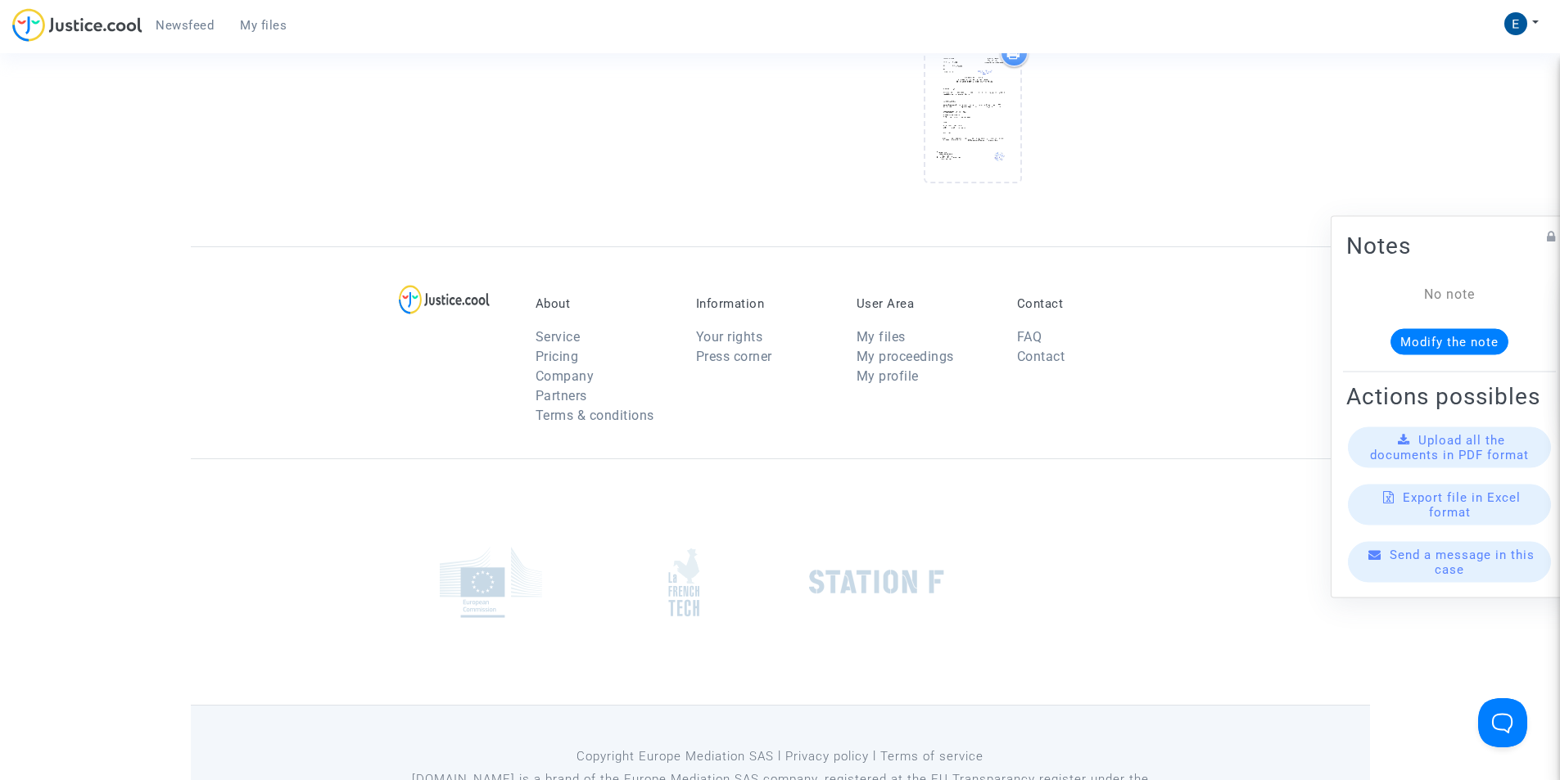
scroll to position [328, 0]
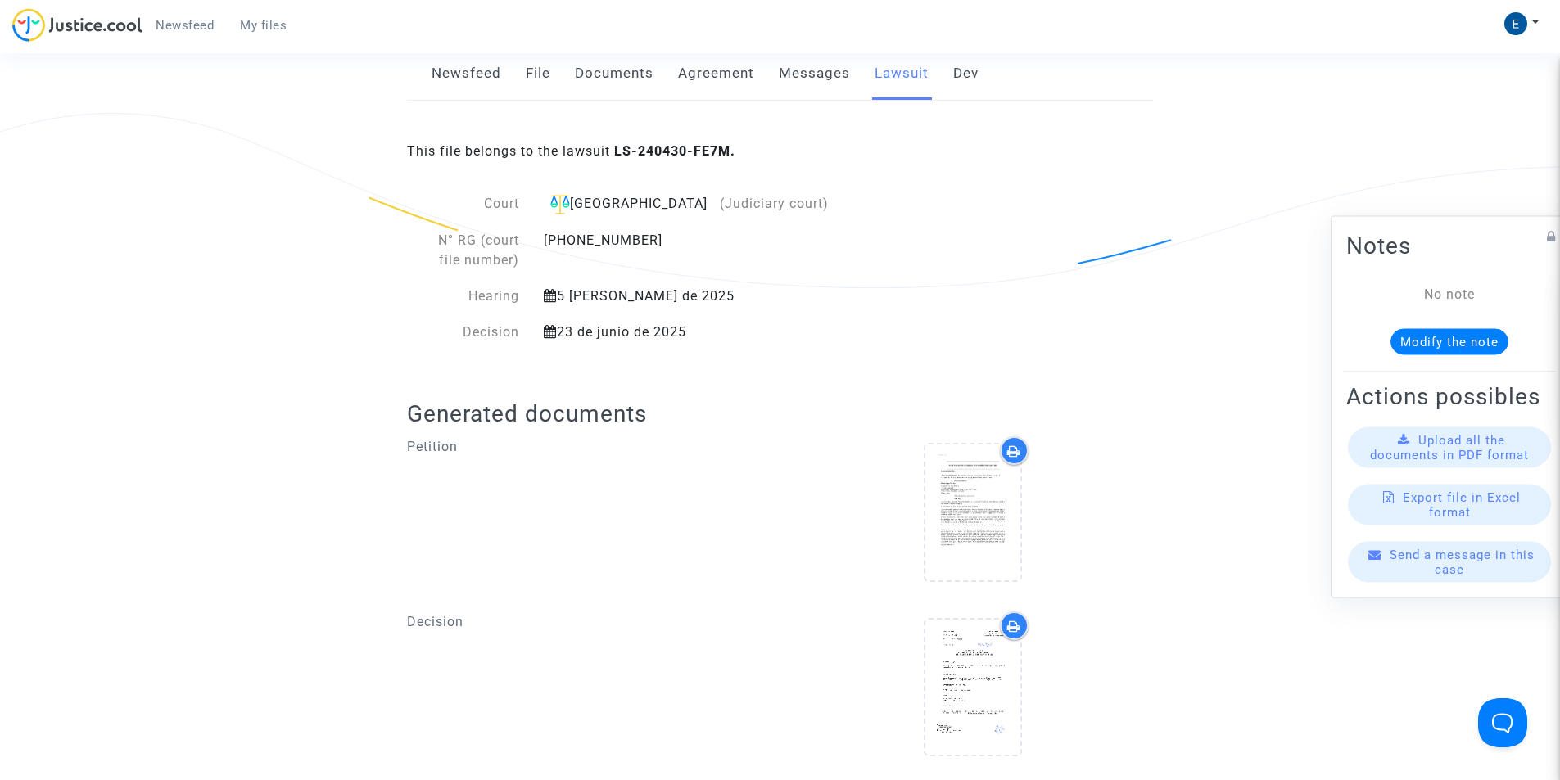
click at [812, 80] on link "Messages" at bounding box center [814, 74] width 71 height 54
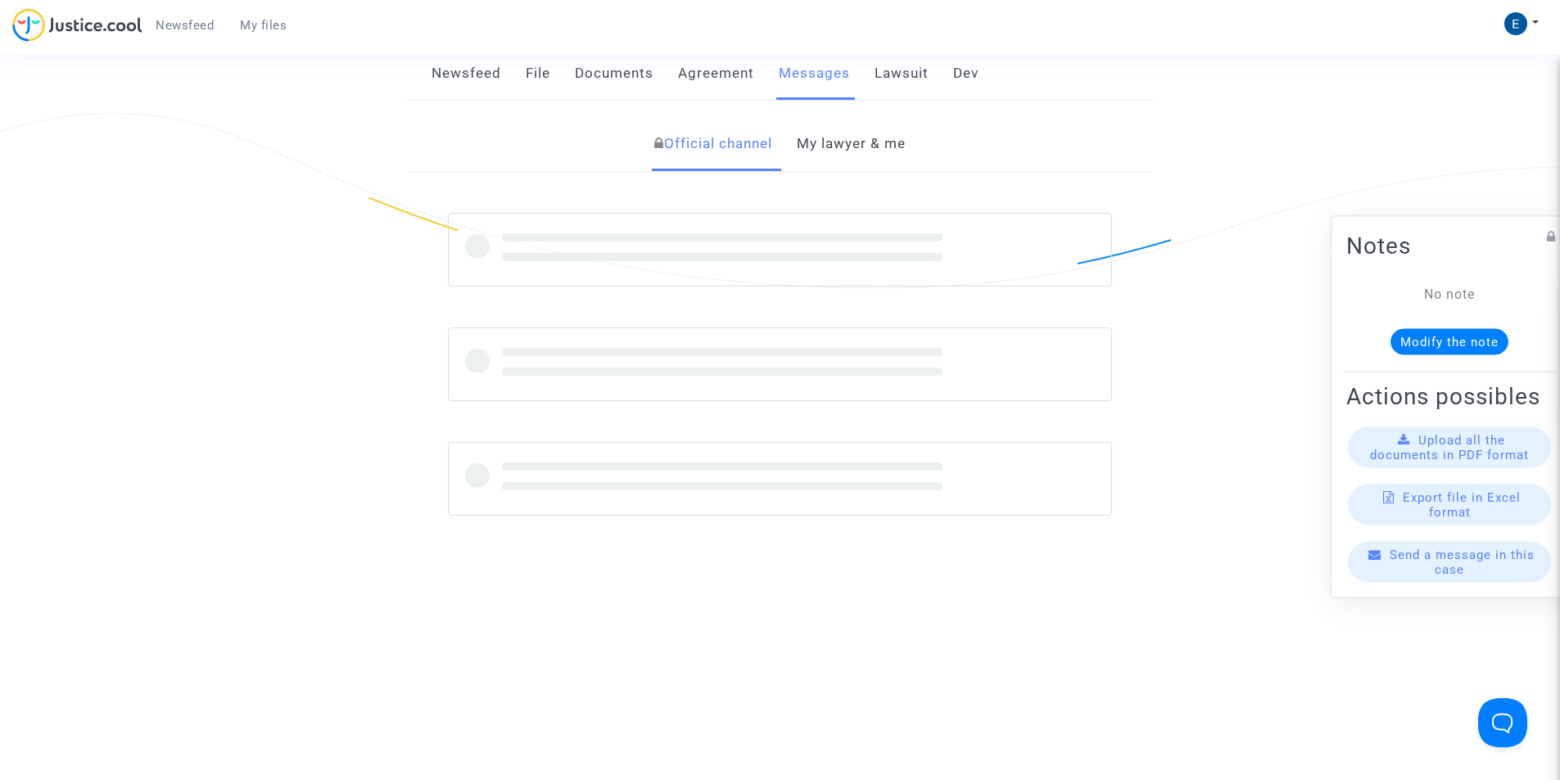
click at [822, 148] on link "My lawyer & me" at bounding box center [851, 144] width 109 height 54
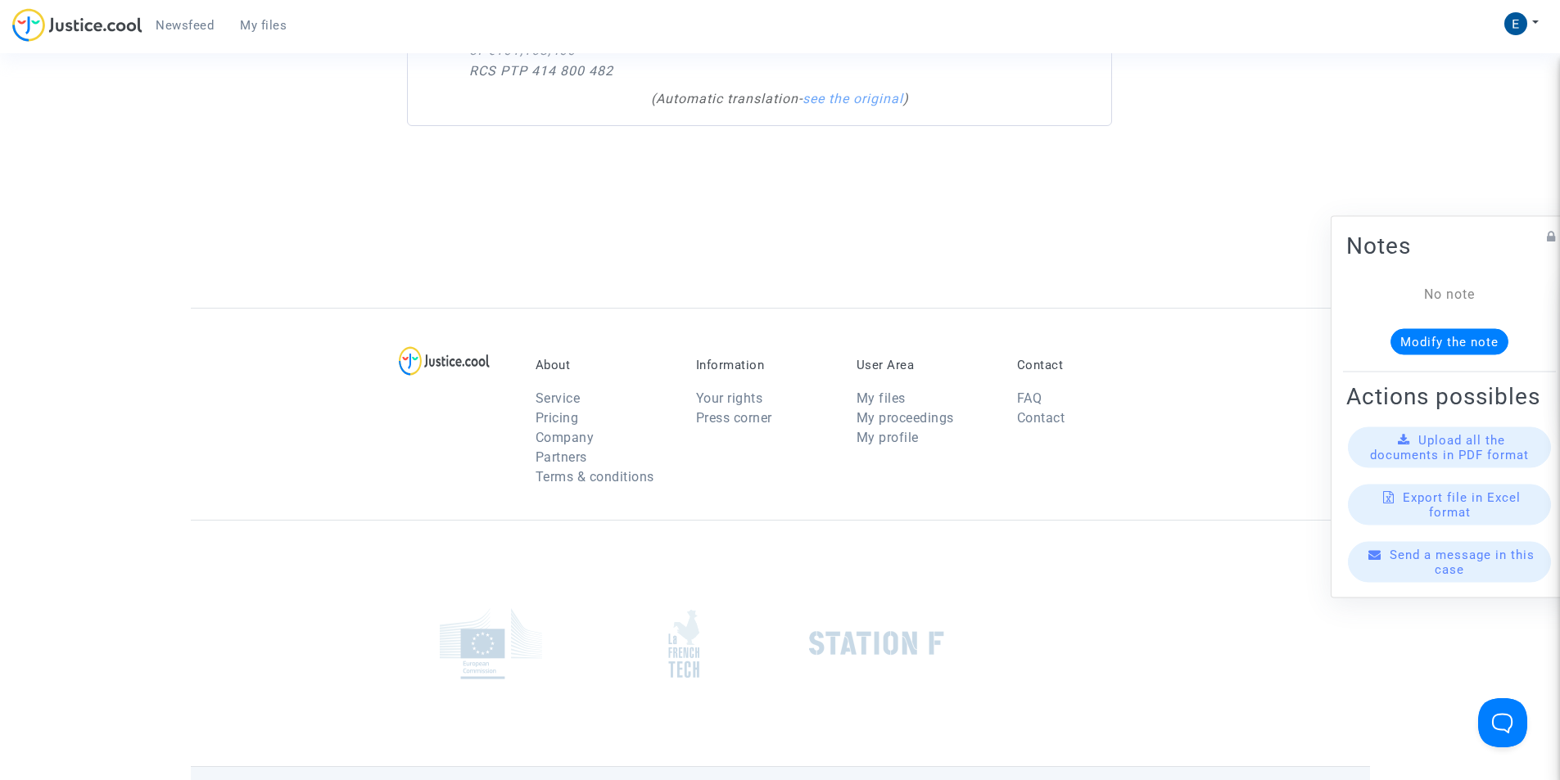
scroll to position [328, 0]
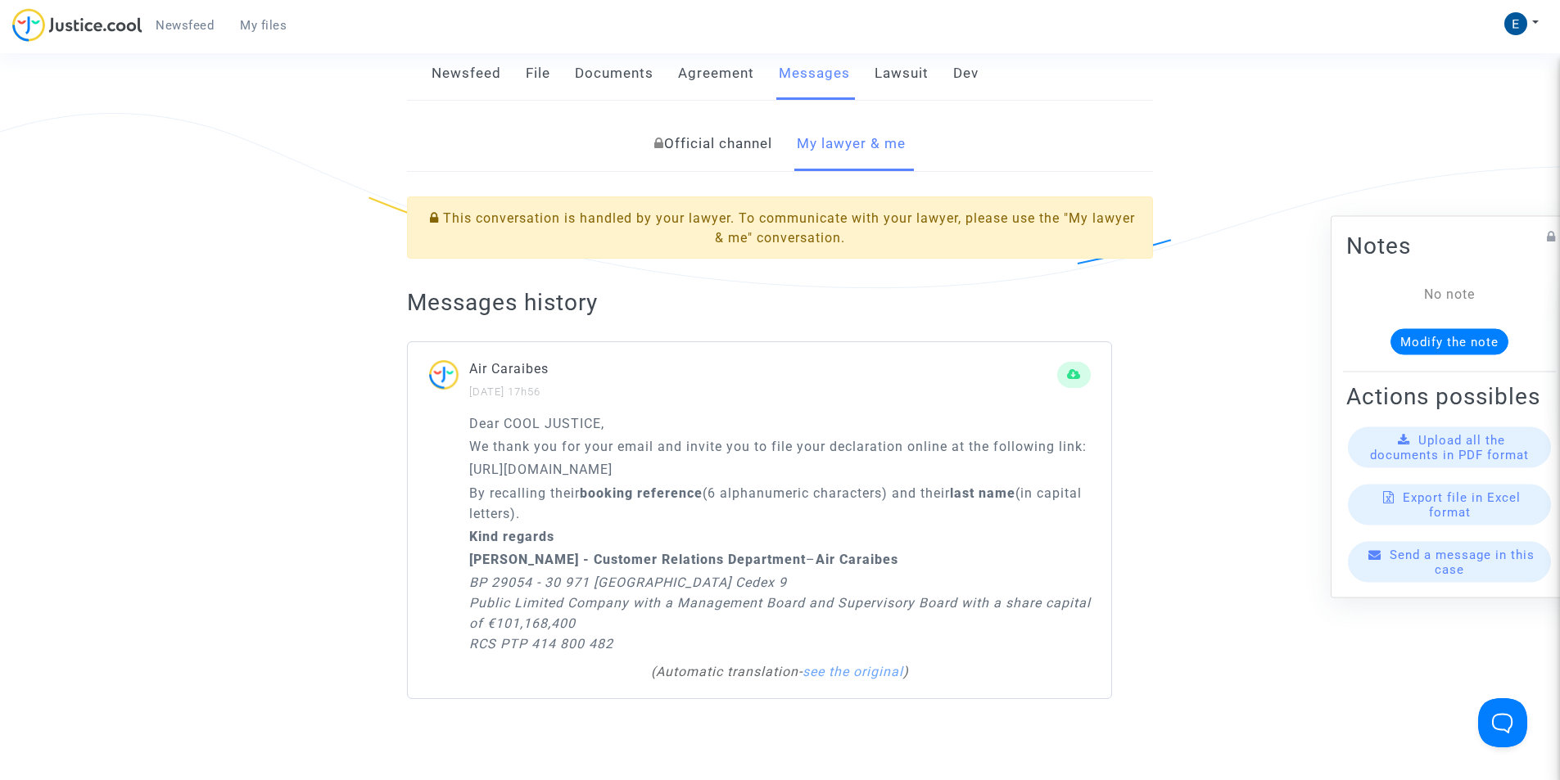
click at [834, 165] on link "My lawyer & me" at bounding box center [851, 144] width 109 height 54
click at [834, 144] on link "My lawyer & me" at bounding box center [851, 144] width 109 height 54
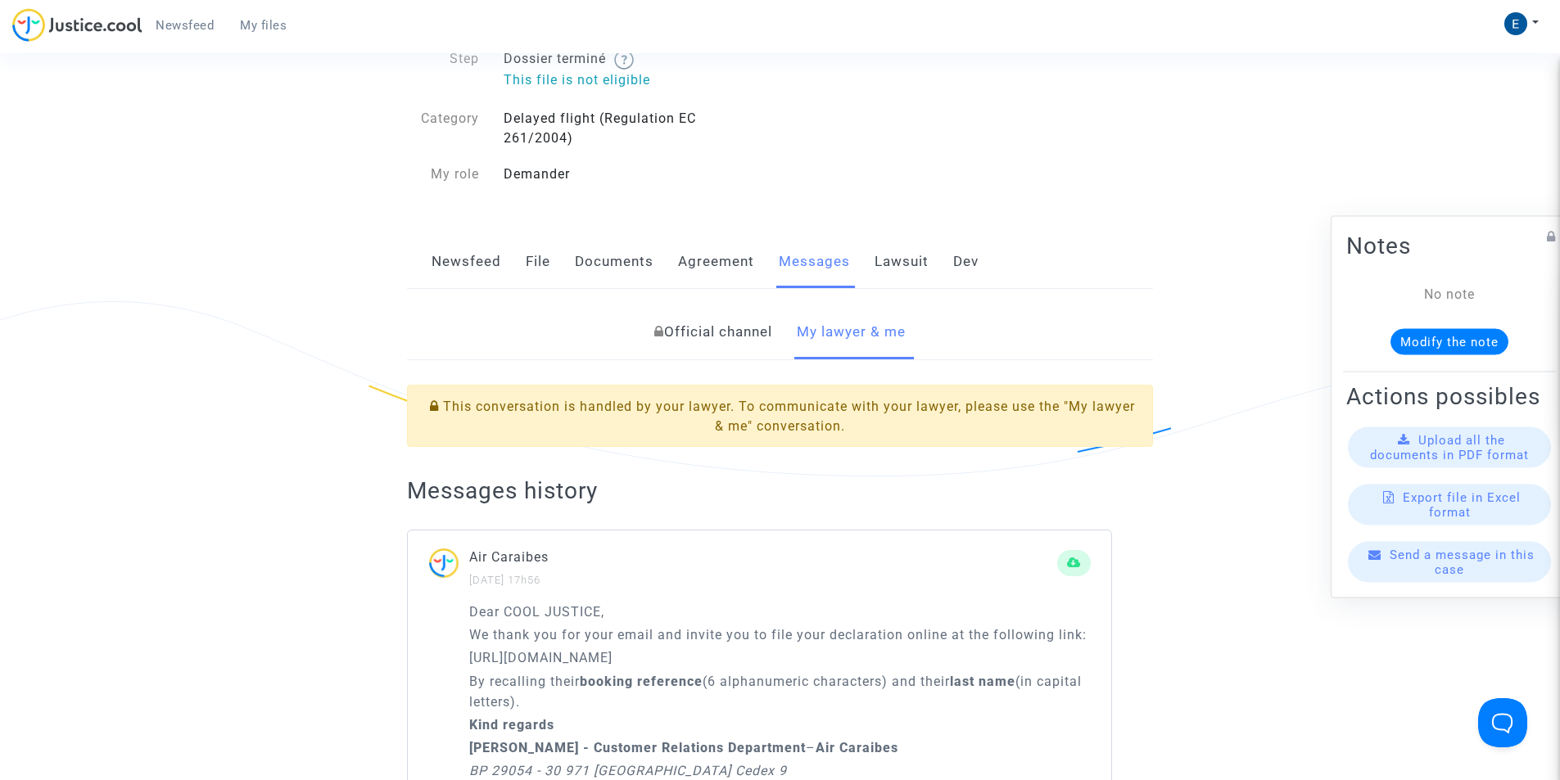
scroll to position [0, 0]
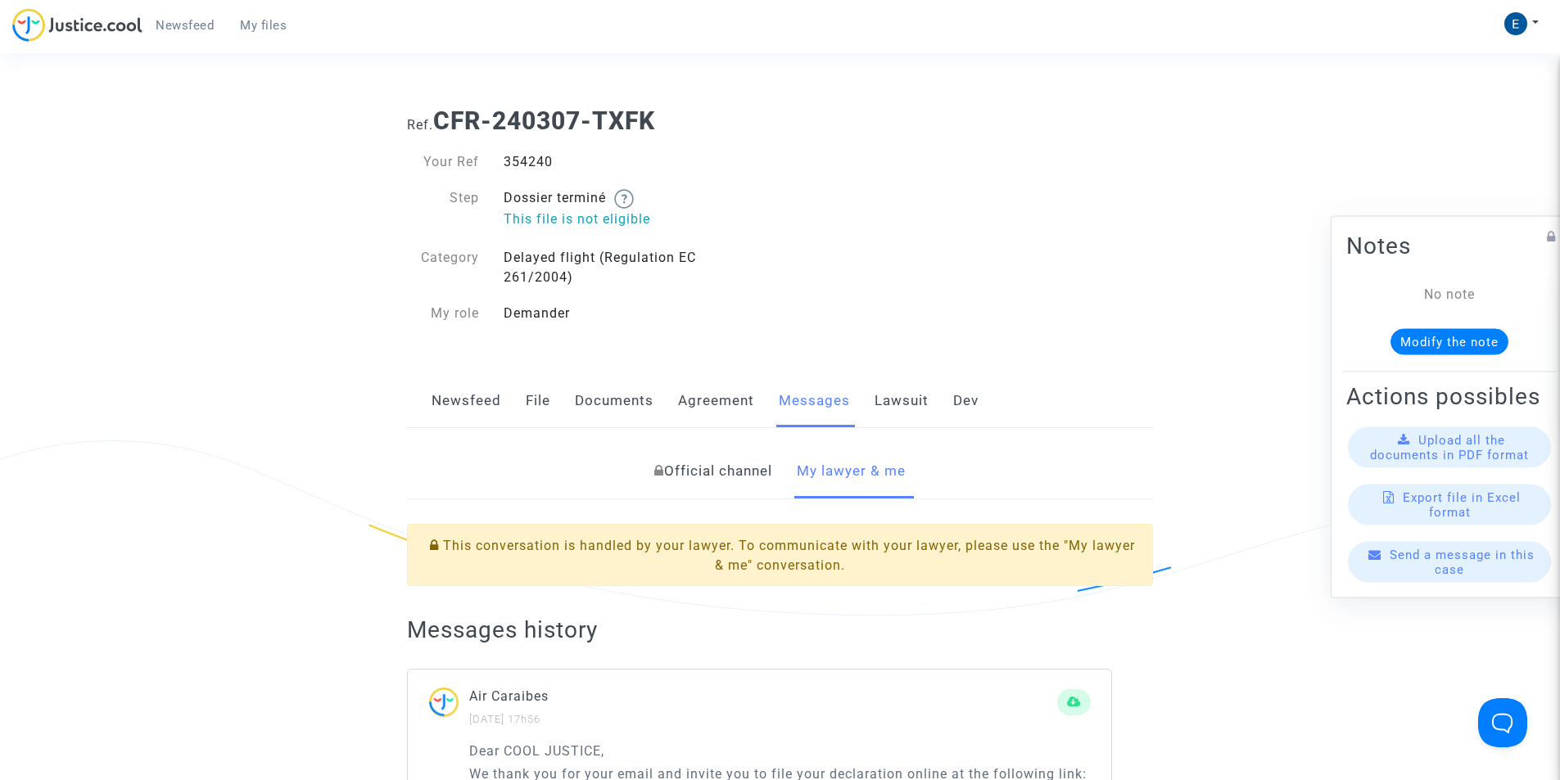
click at [721, 476] on link "Official channel" at bounding box center [713, 472] width 118 height 54
click at [834, 476] on link "My lawyer & me" at bounding box center [851, 472] width 109 height 54
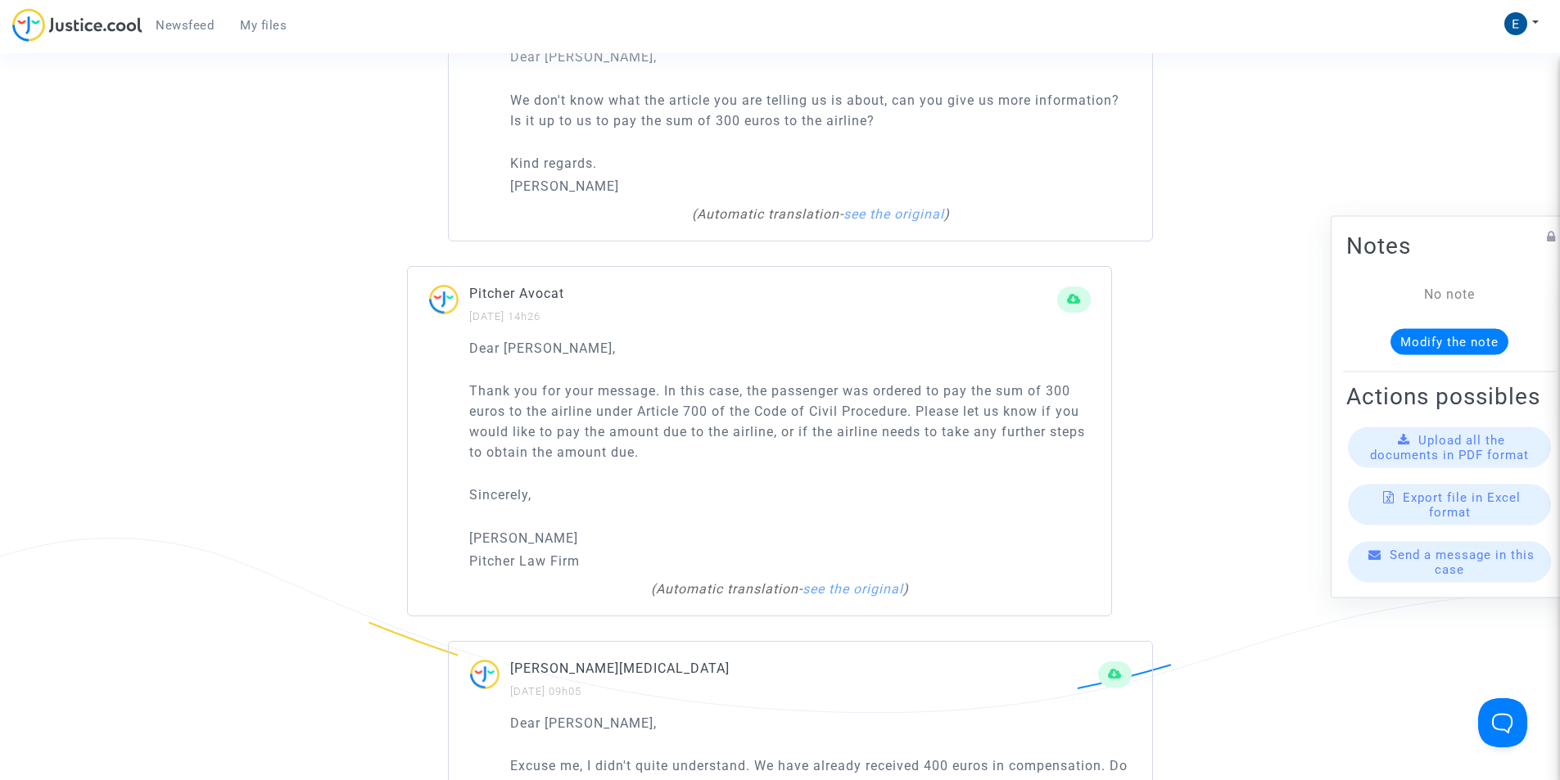
scroll to position [1802, 0]
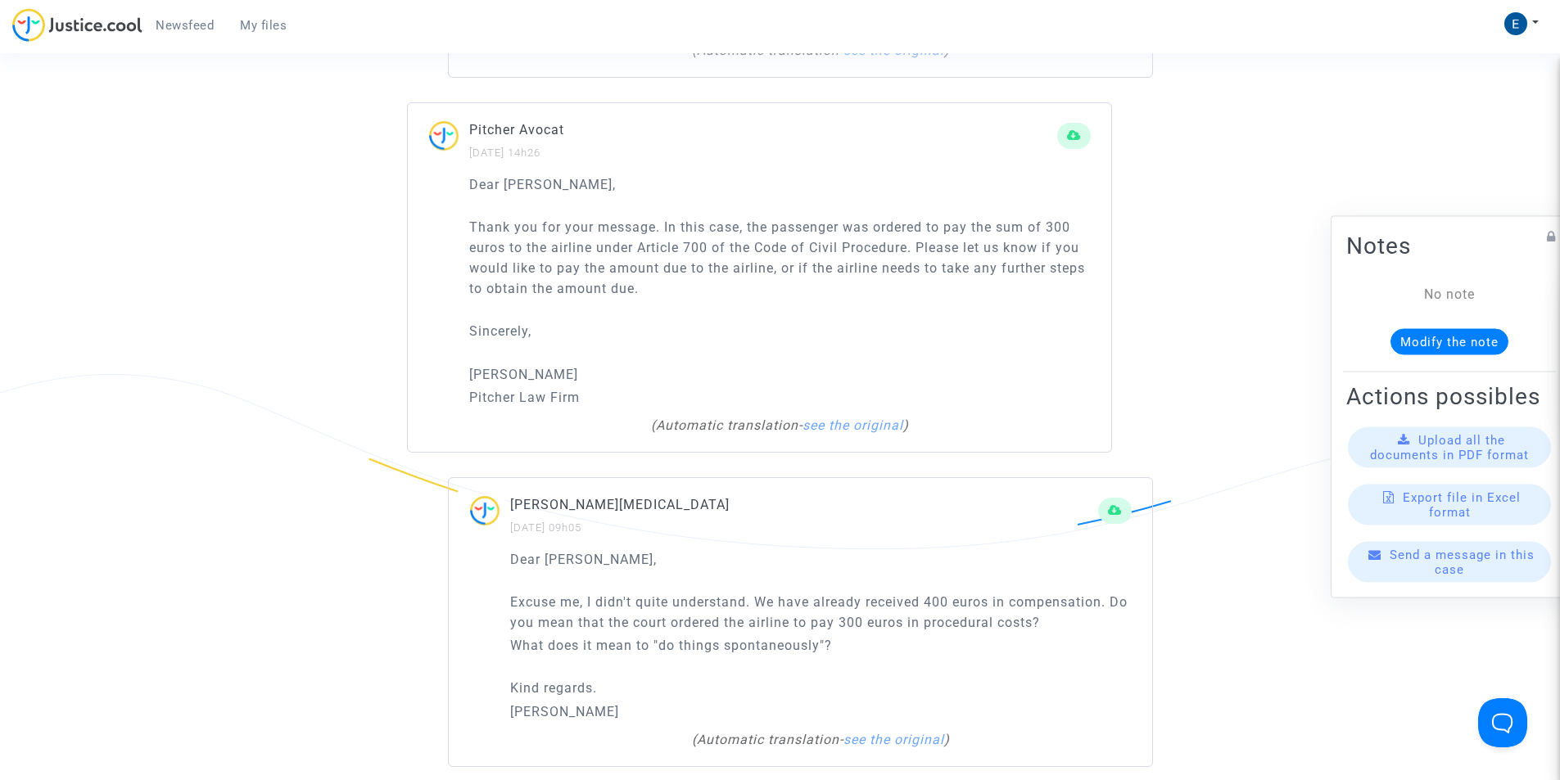
click at [590, 244] on p "Thank you for your message. In this case, the passenger was ordered to pay the …" at bounding box center [780, 258] width 622 height 82
copy p "the"
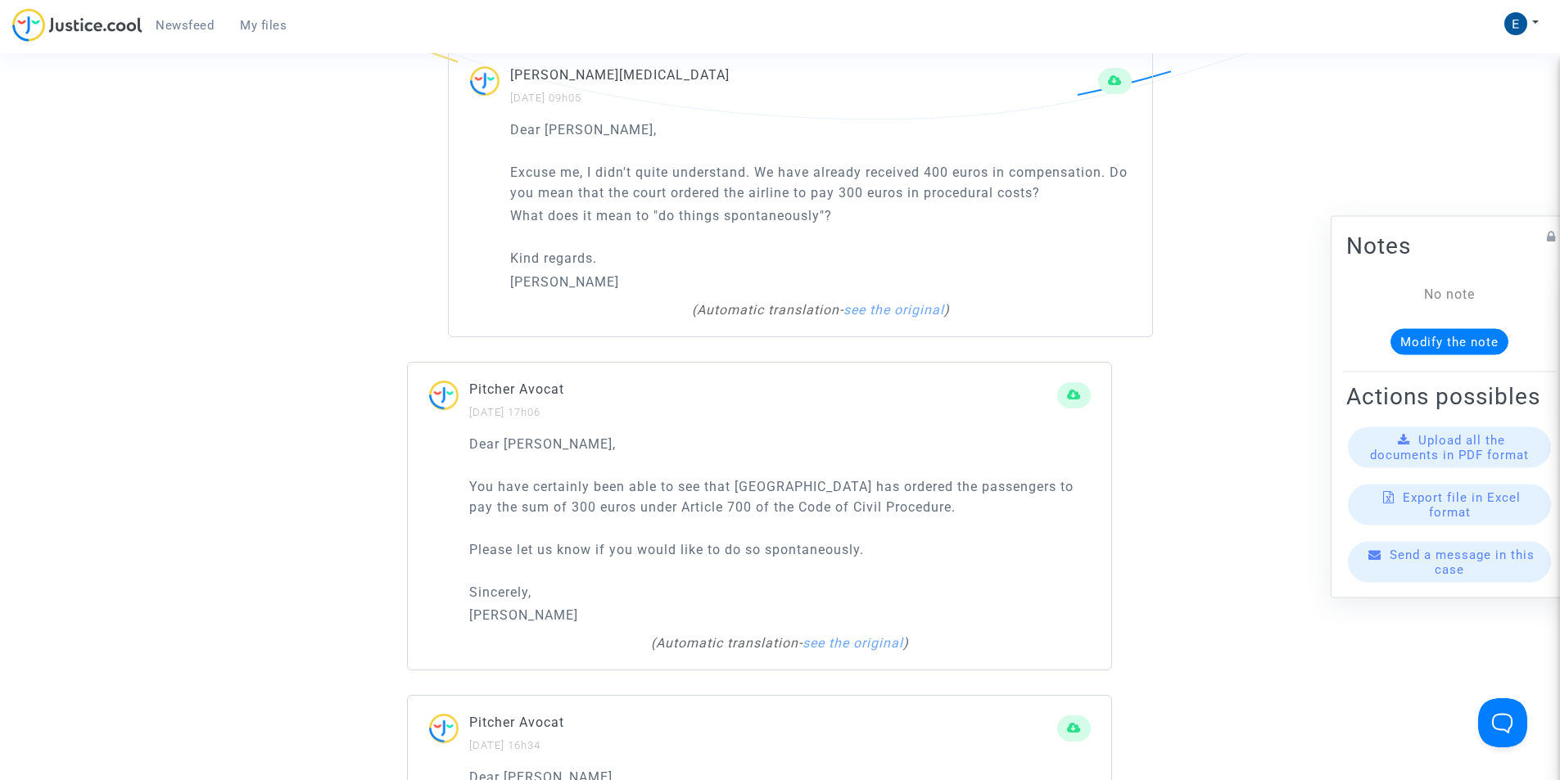
scroll to position [2293, 0]
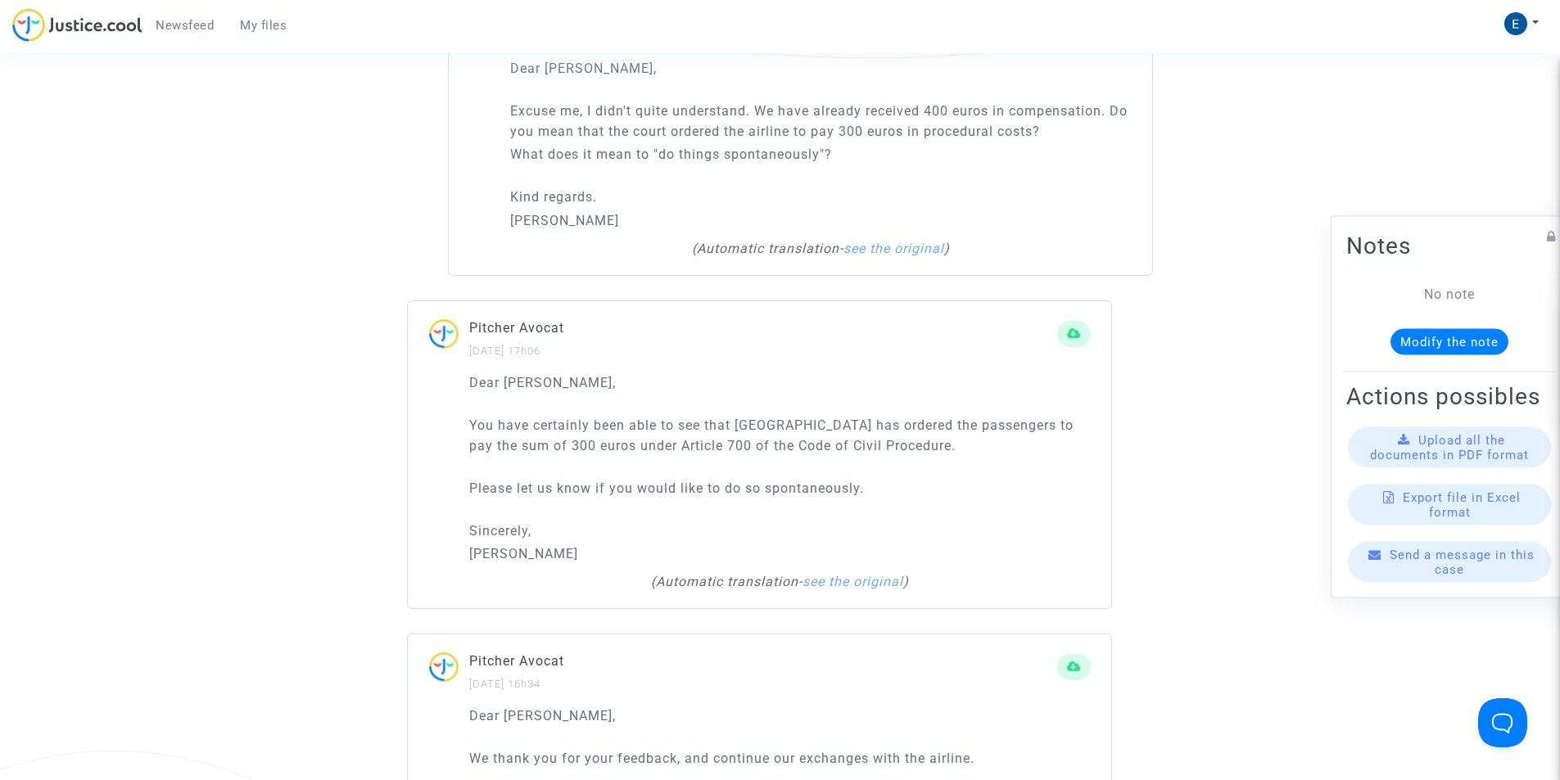
click at [822, 478] on p "Please let us know if you would like to do so spontaneously." at bounding box center [780, 488] width 622 height 20
copy p "spontaneously"
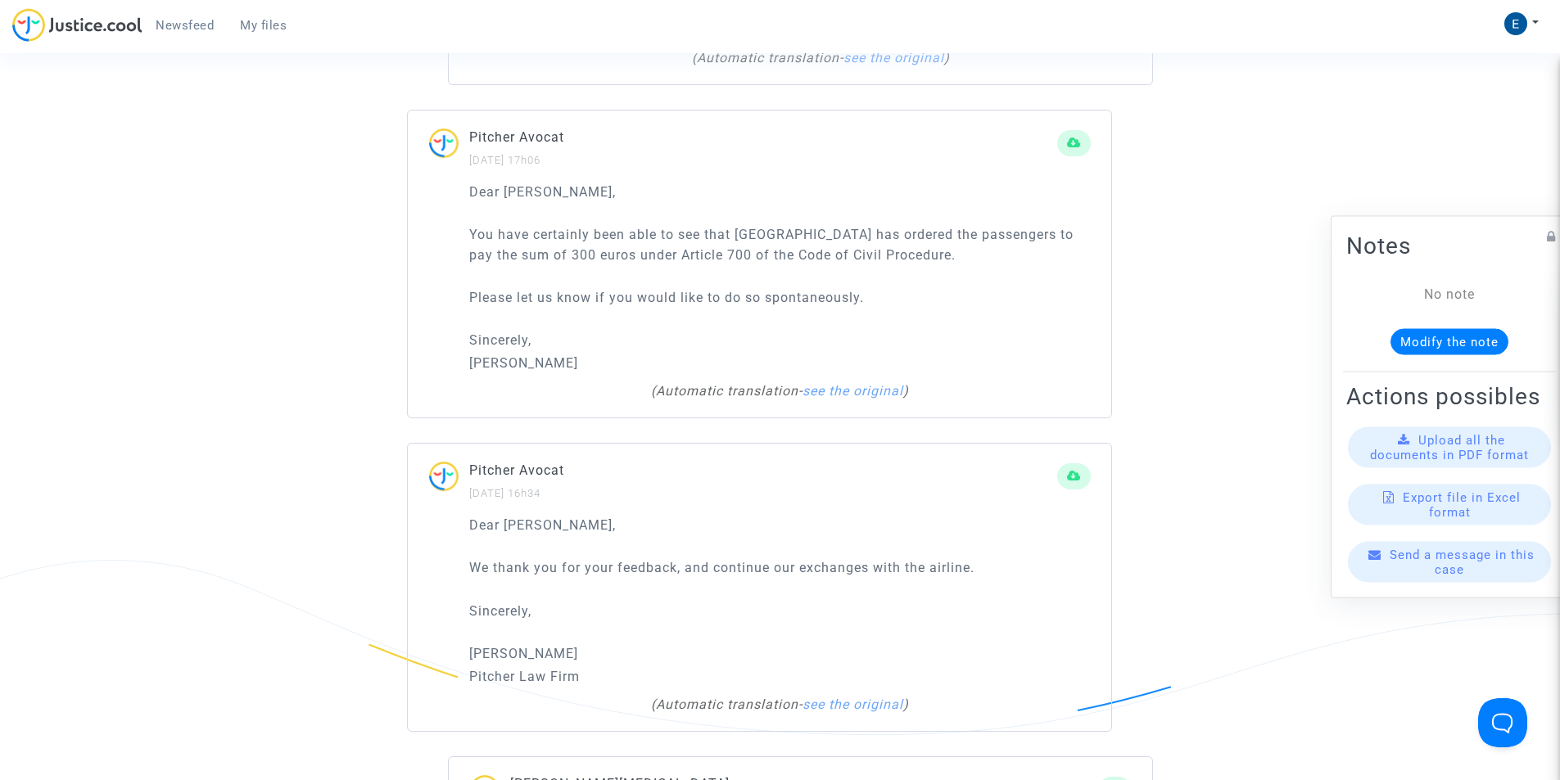
scroll to position [2375, 0]
